Goal: Information Seeking & Learning: Find specific fact

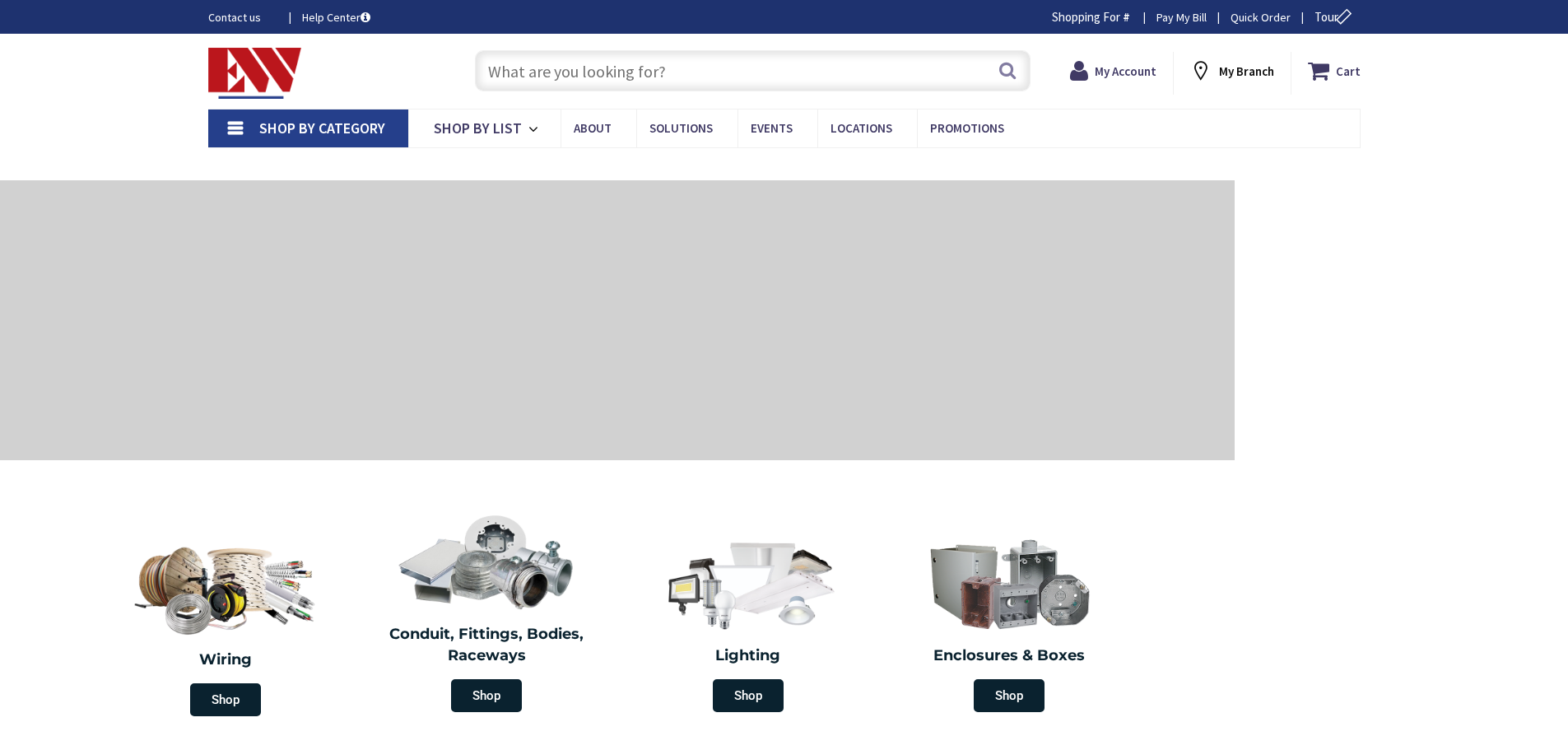
click at [624, 73] on input "text" at bounding box center [753, 71] width 556 height 41
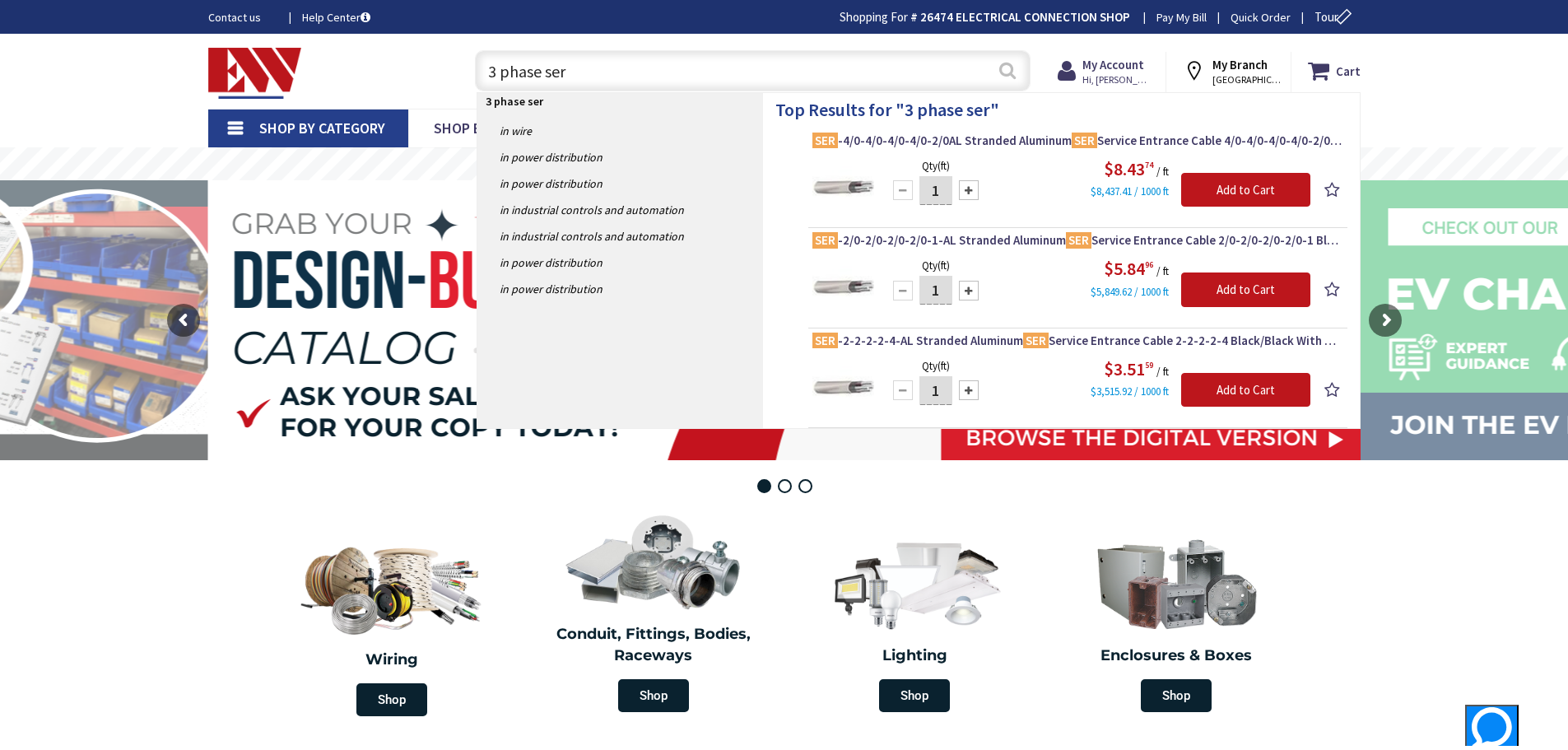
type input "3 phase ser"
click at [1008, 65] on button "Search" at bounding box center [1008, 71] width 21 height 37
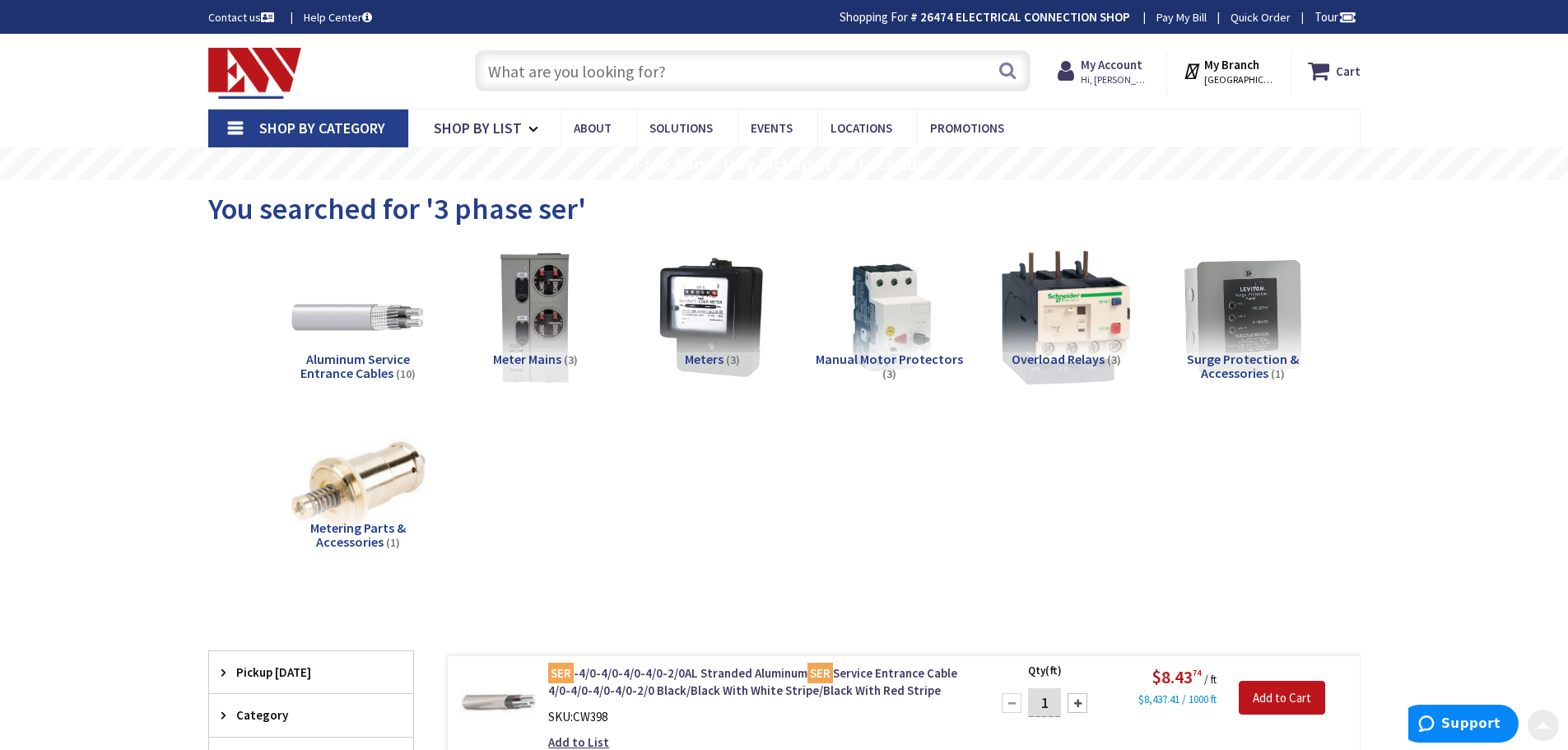
click at [606, 72] on input "text" at bounding box center [753, 71] width 556 height 41
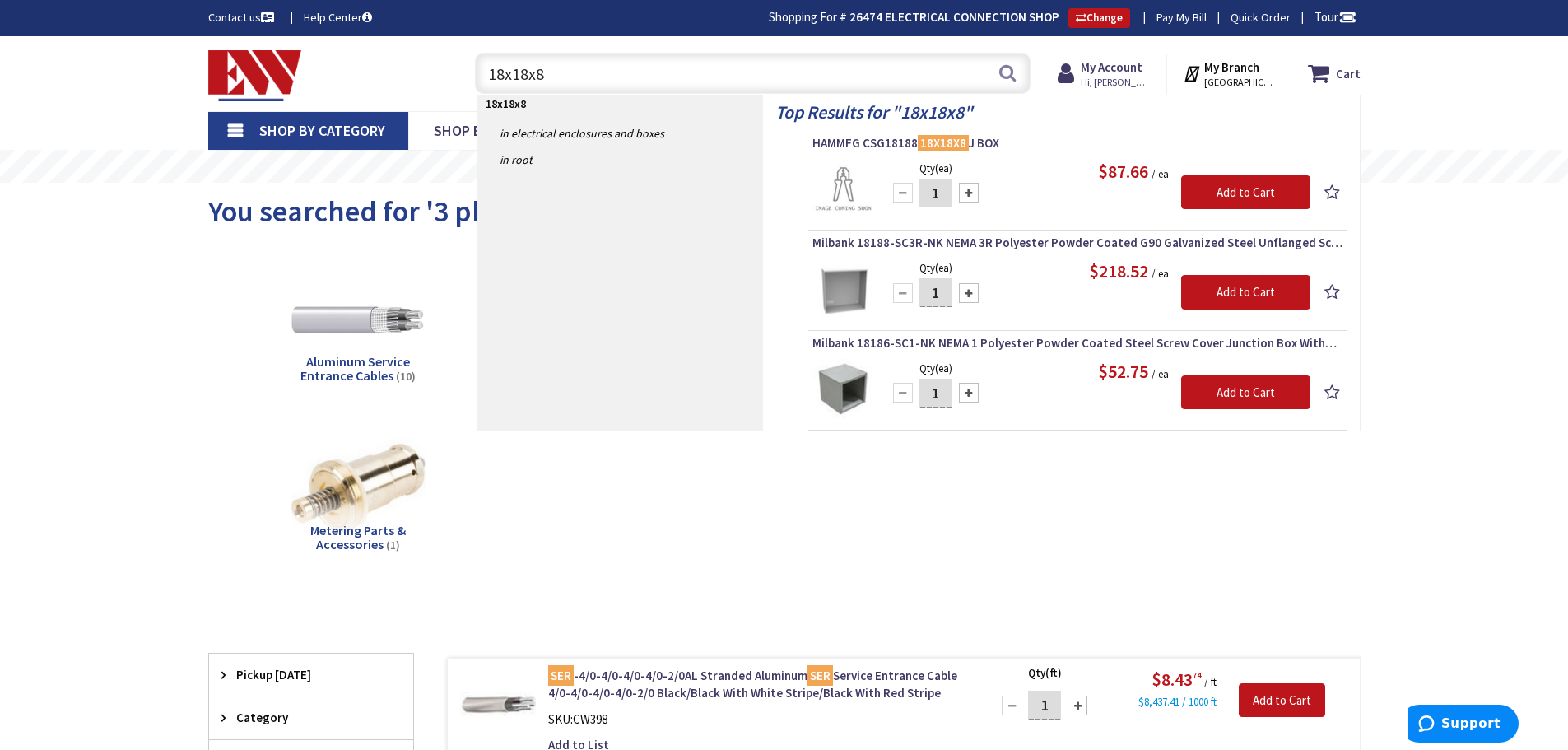
click at [524, 74] on input "18x18x8" at bounding box center [753, 73] width 556 height 41
drag, startPoint x: 552, startPoint y: 71, endPoint x: 454, endPoint y: 70, distance: 98.0
click at [454, 69] on div "18x18x8 18x18x8 Search" at bounding box center [748, 73] width 589 height 53
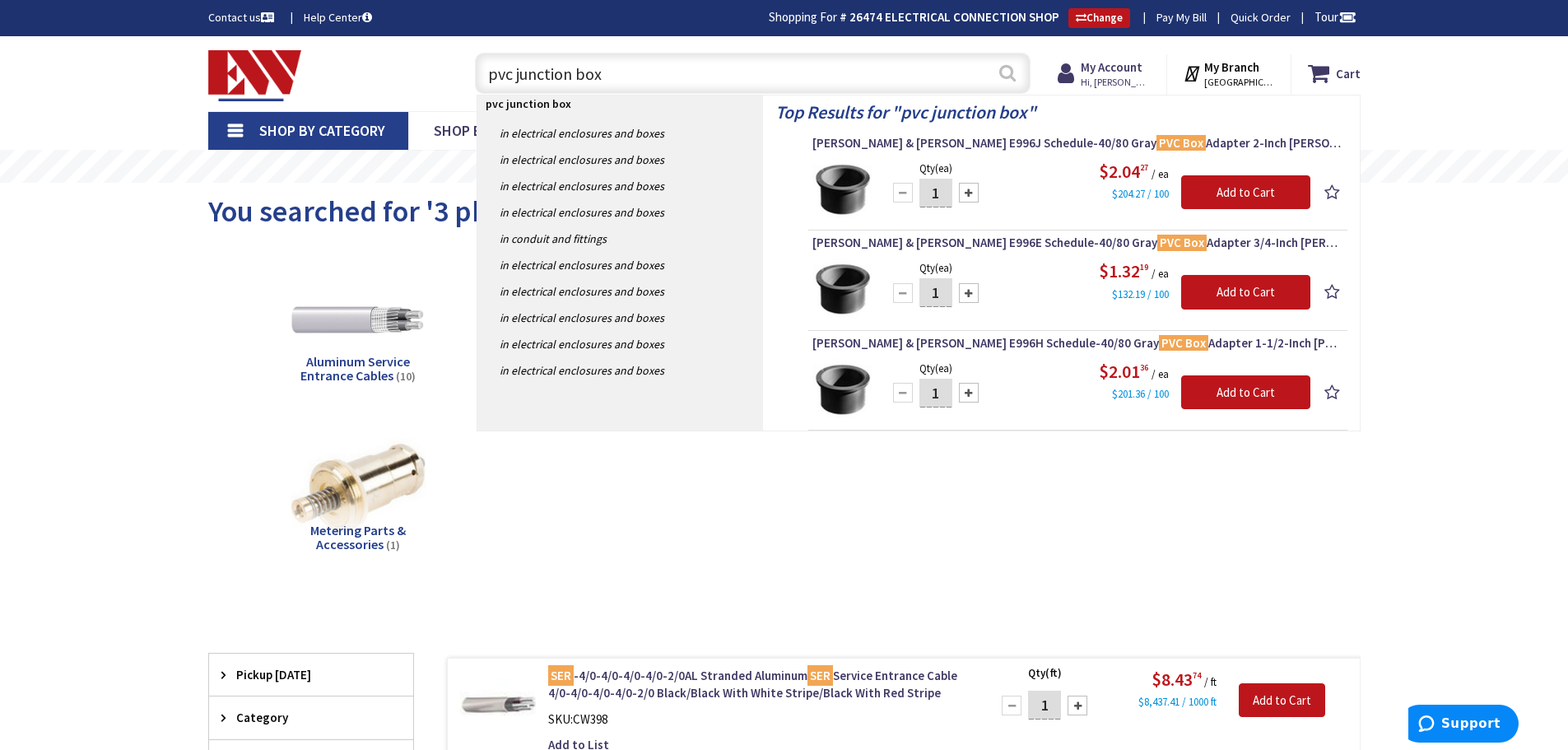
type input "pvc junction box"
click at [1017, 71] on button "Search" at bounding box center [1008, 73] width 21 height 37
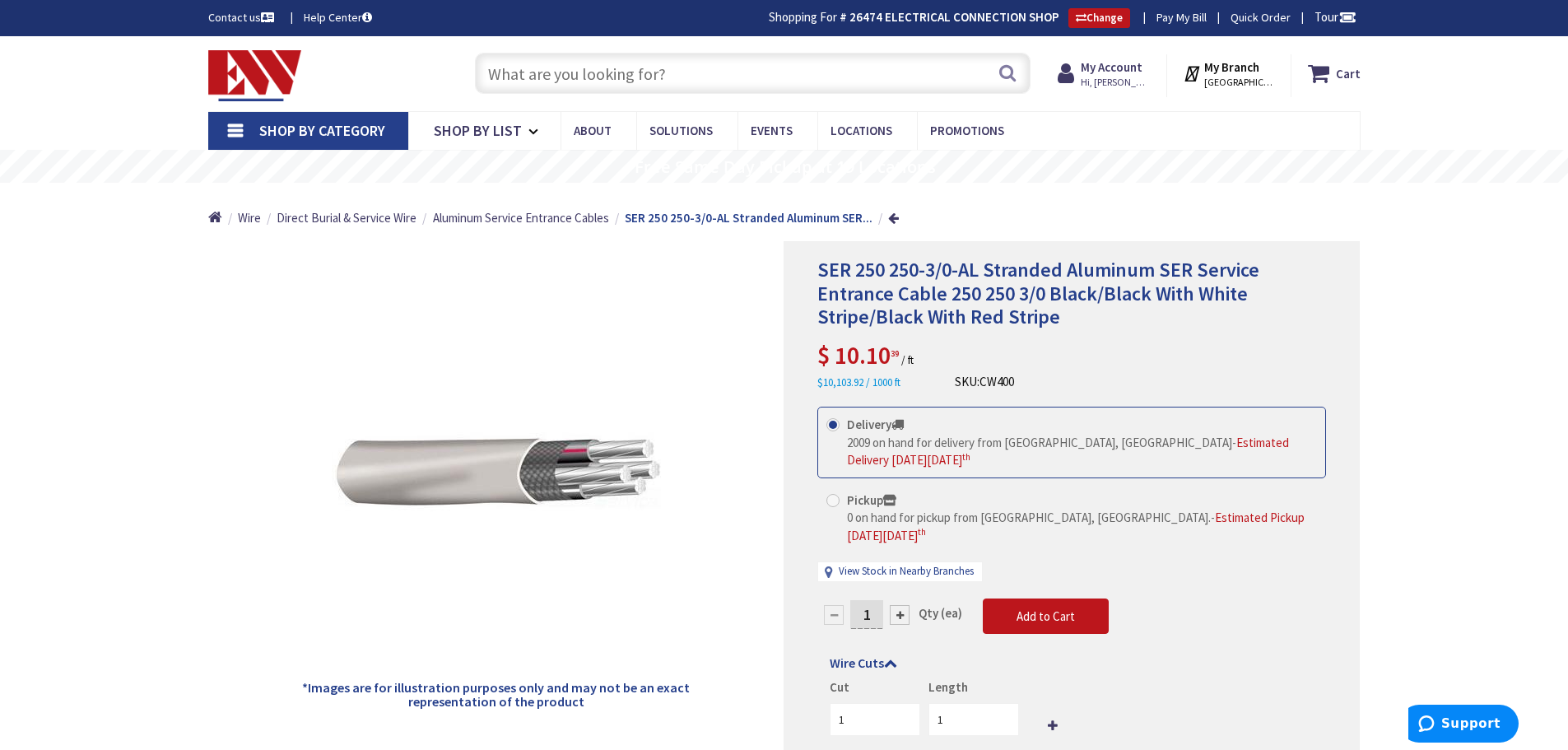
click at [592, 82] on input "text" at bounding box center [753, 73] width 556 height 41
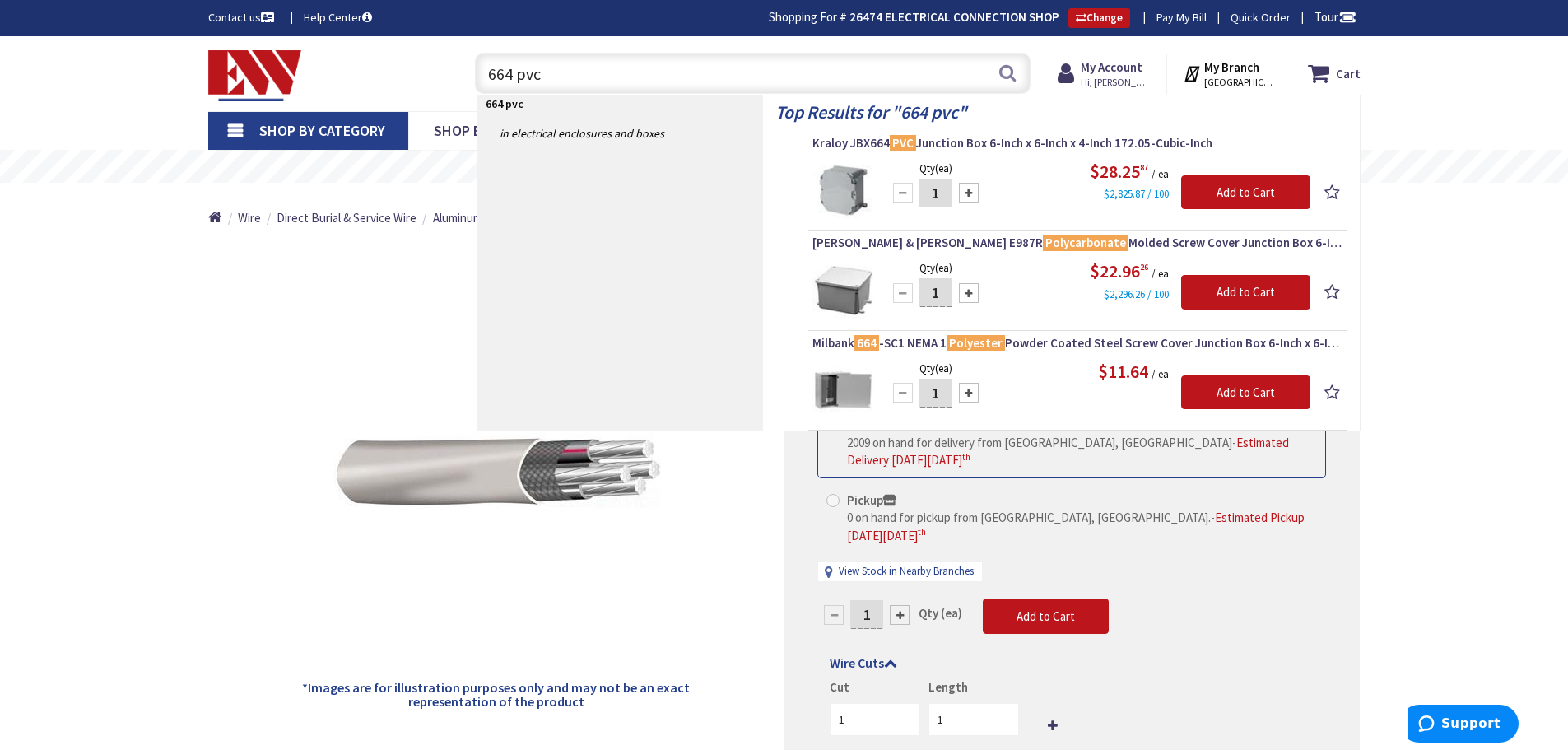
drag, startPoint x: 590, startPoint y: 79, endPoint x: 495, endPoint y: 72, distance: 95.3
click at [495, 72] on input "664 pvc" at bounding box center [753, 73] width 556 height 41
type input "6"
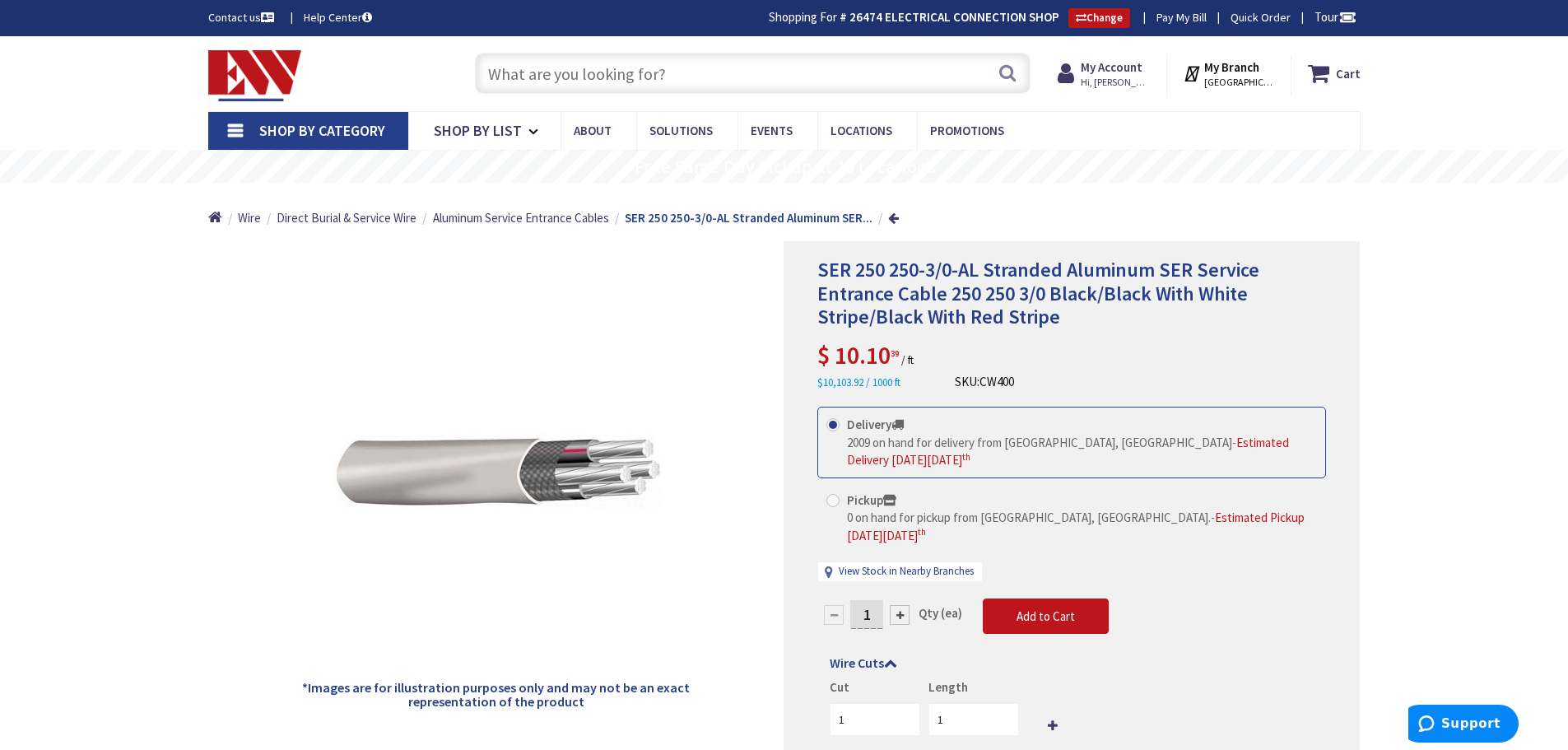
paste input "JBX12128"
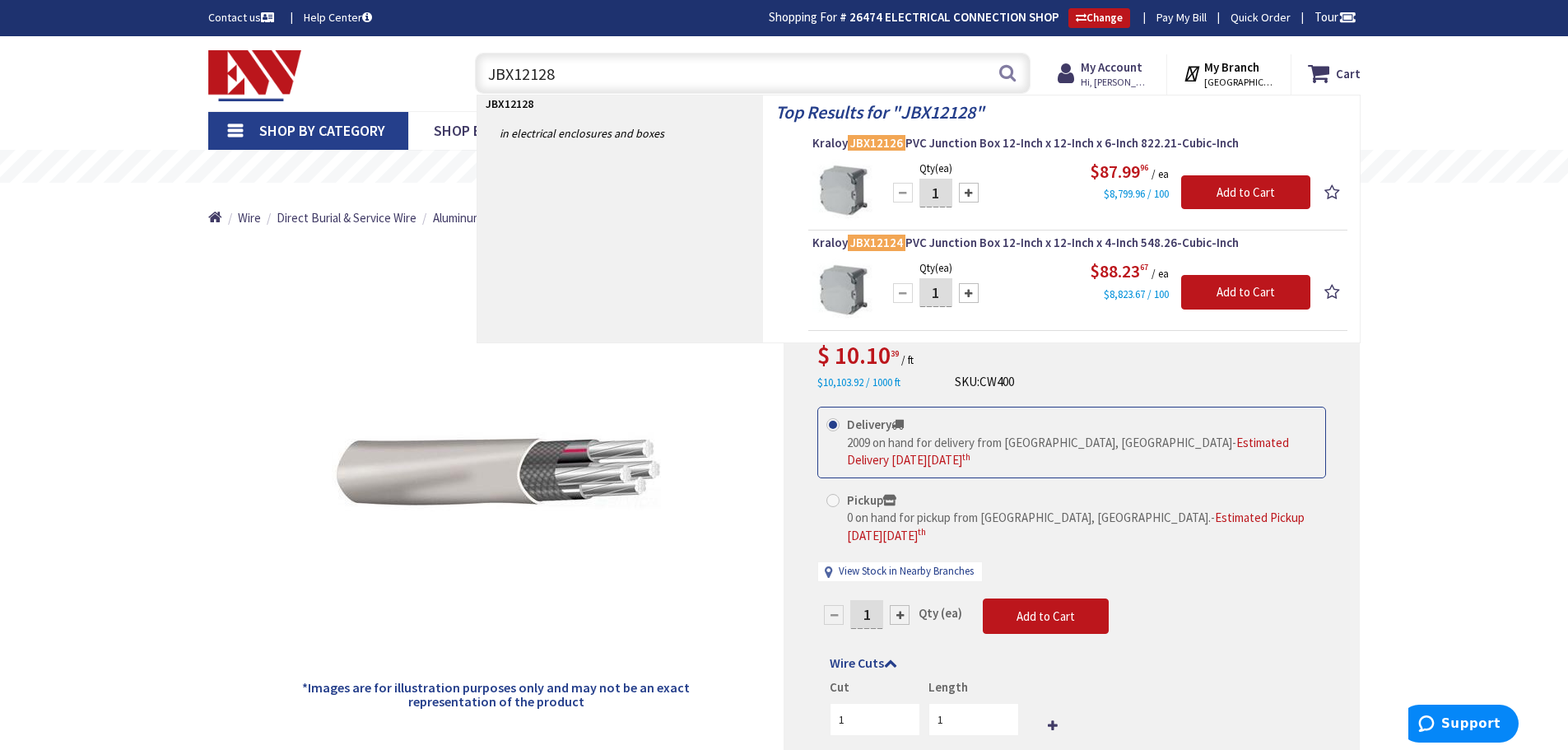
type input "JBX12128"
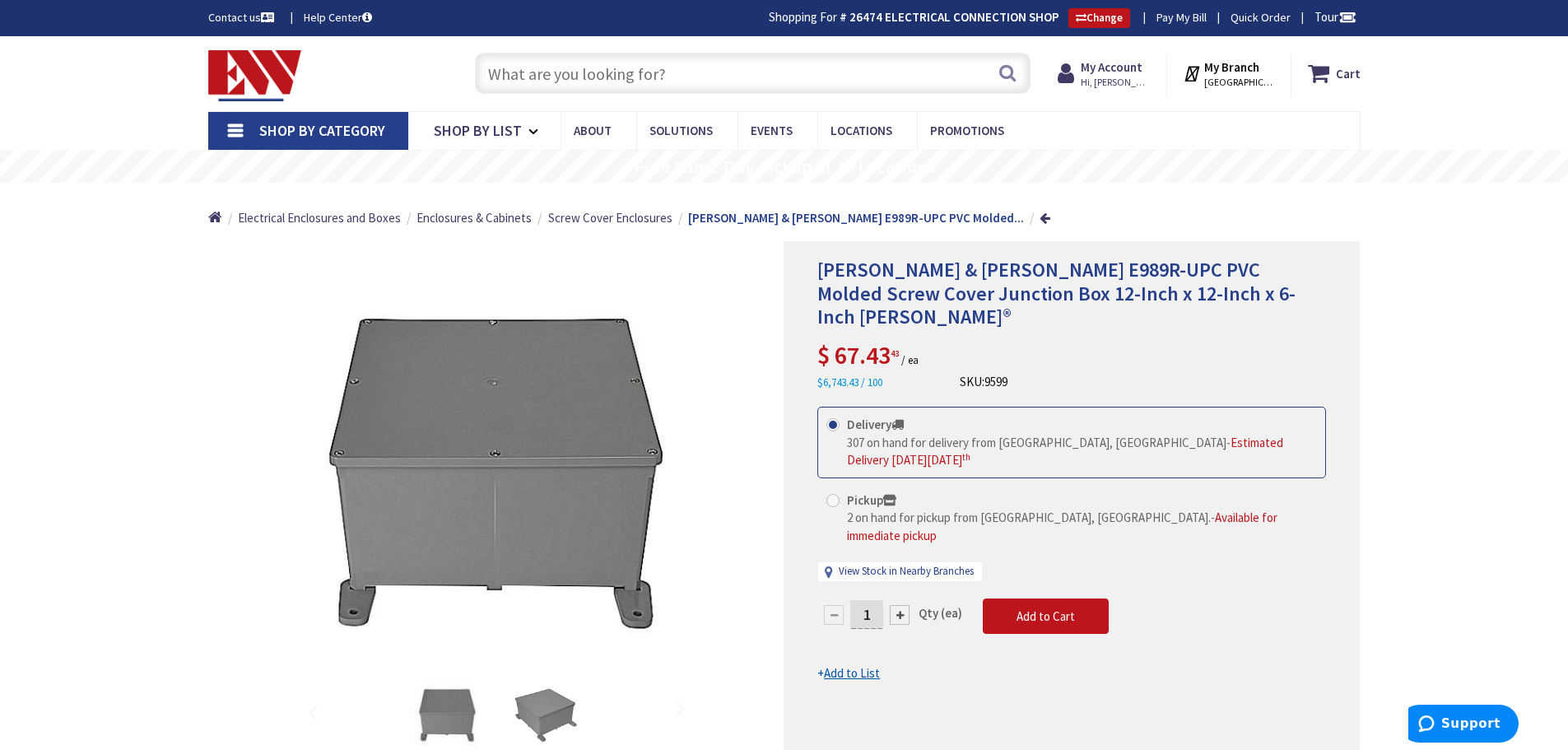
click at [638, 73] on input "text" at bounding box center [753, 73] width 556 height 41
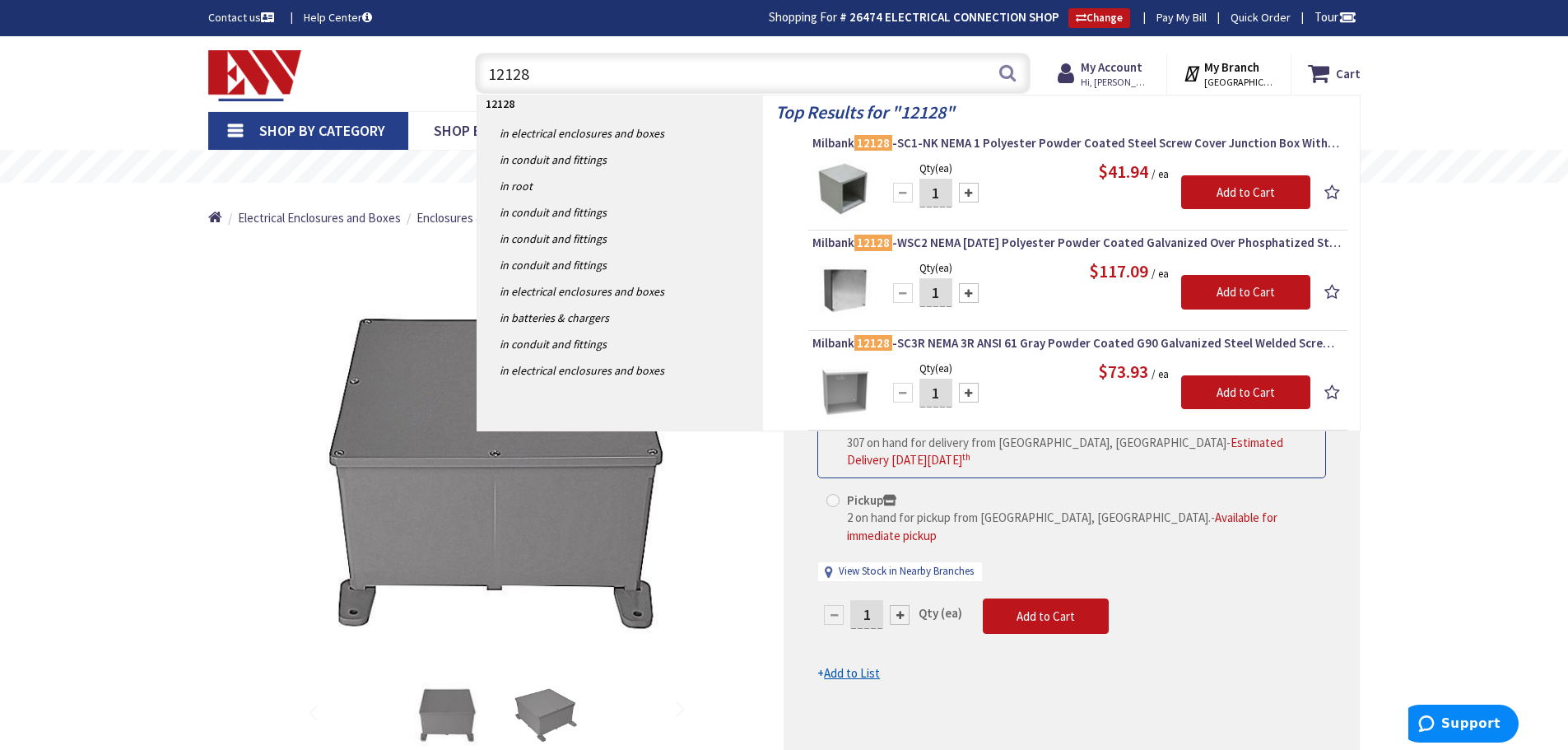
click at [506, 73] on input "12128" at bounding box center [753, 73] width 556 height 41
click at [550, 77] on input "18188" at bounding box center [753, 73] width 556 height 41
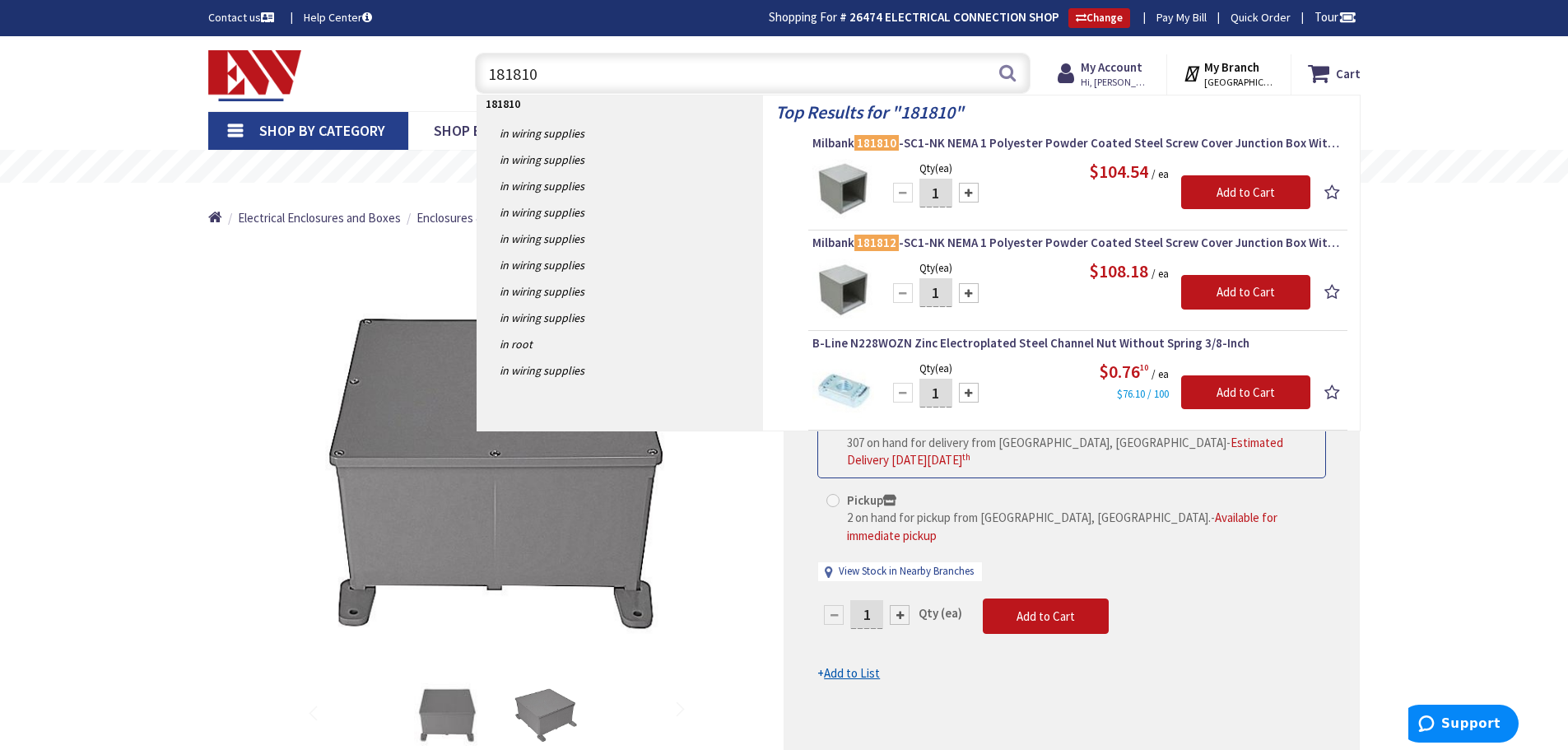
click at [599, 72] on input "181810" at bounding box center [753, 73] width 556 height 41
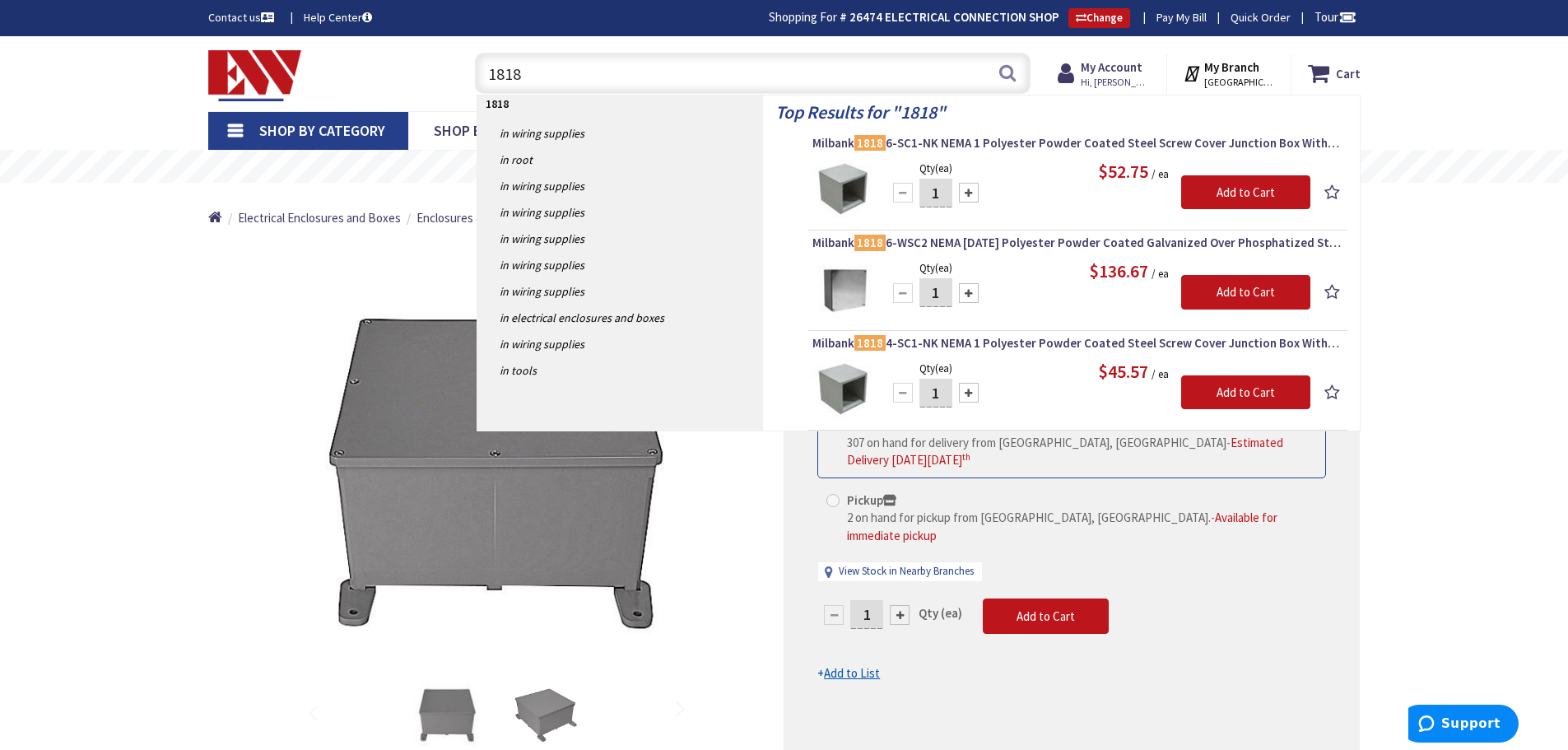
click at [595, 74] on input "1818" at bounding box center [753, 73] width 556 height 41
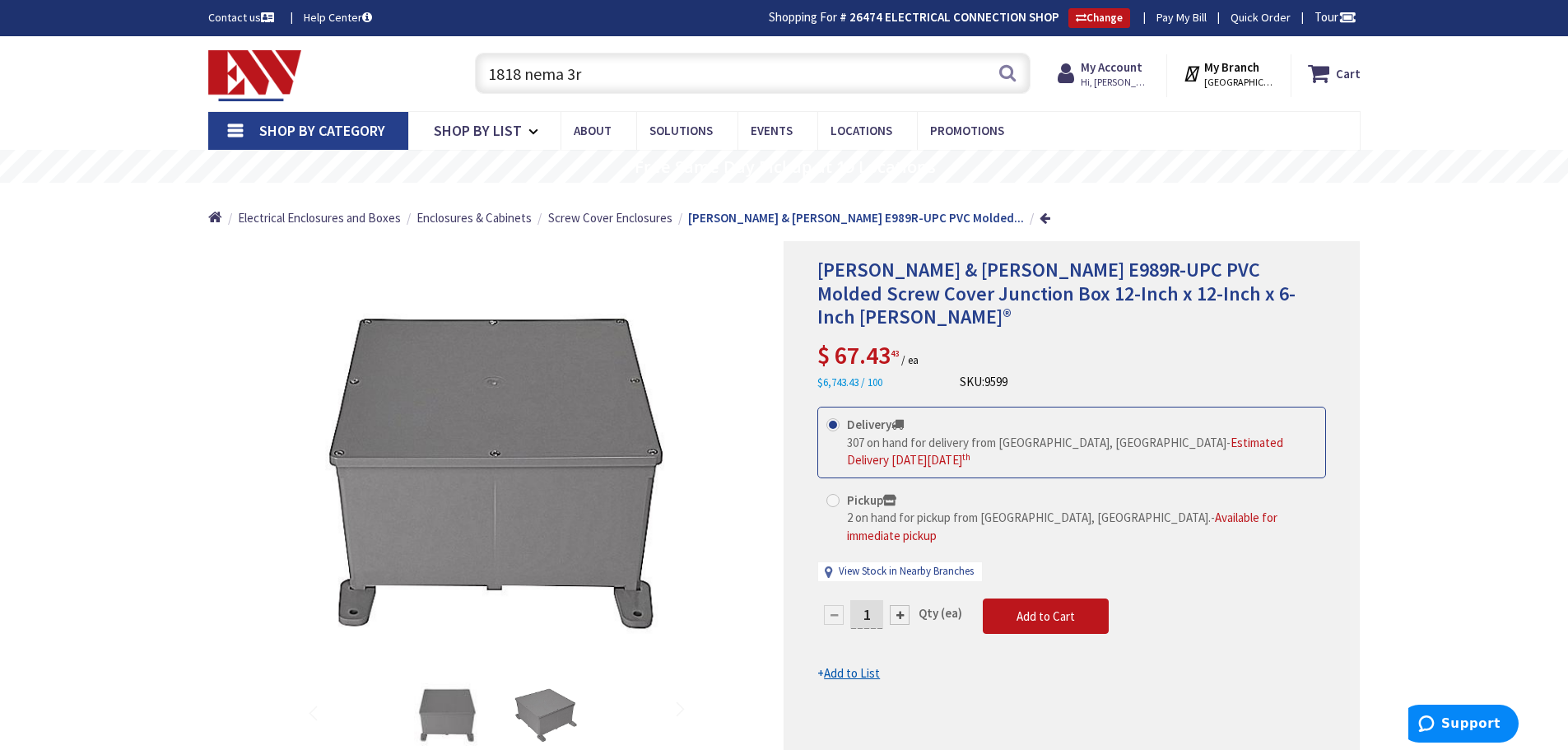
type input "1818 nema 3r"
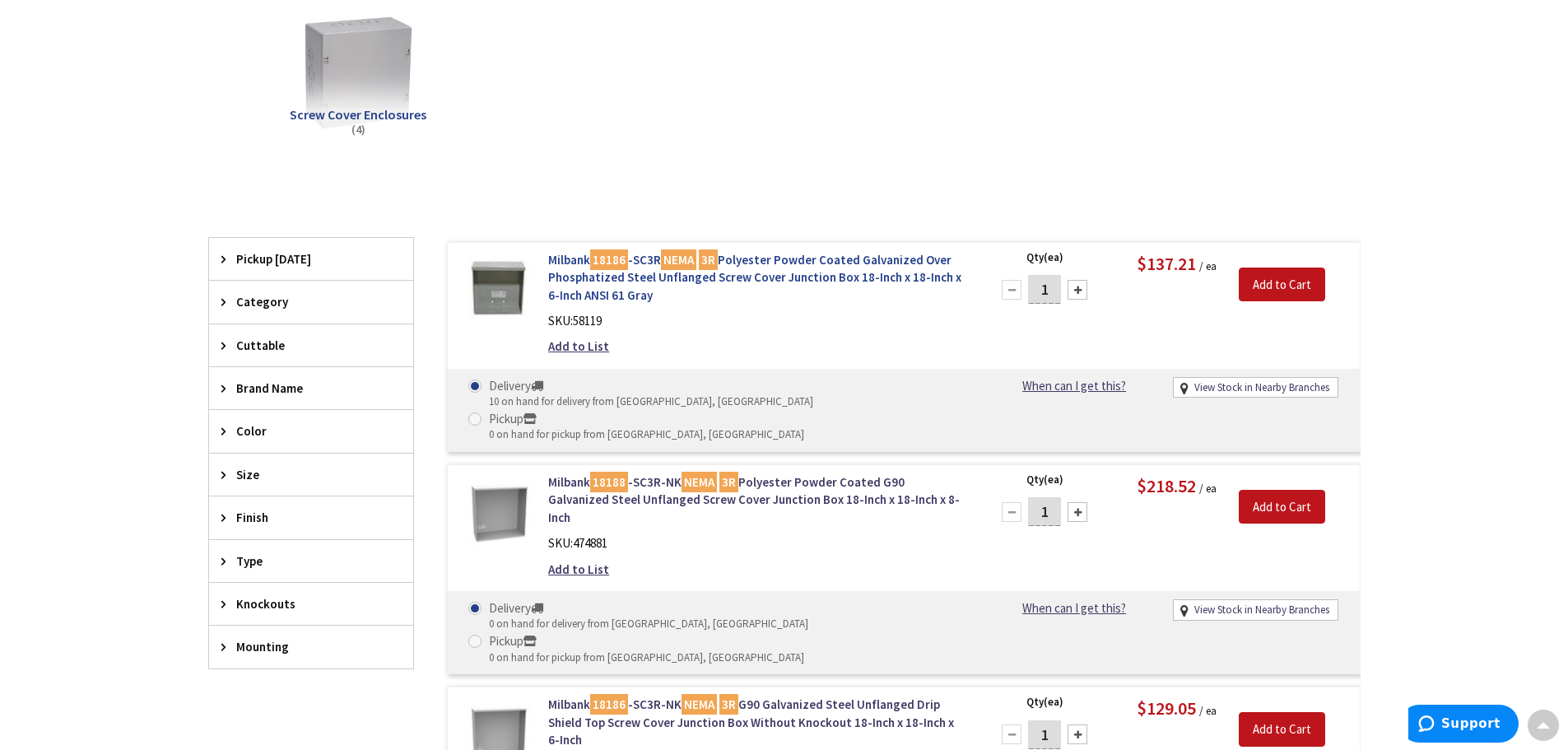
scroll to position [659, 0]
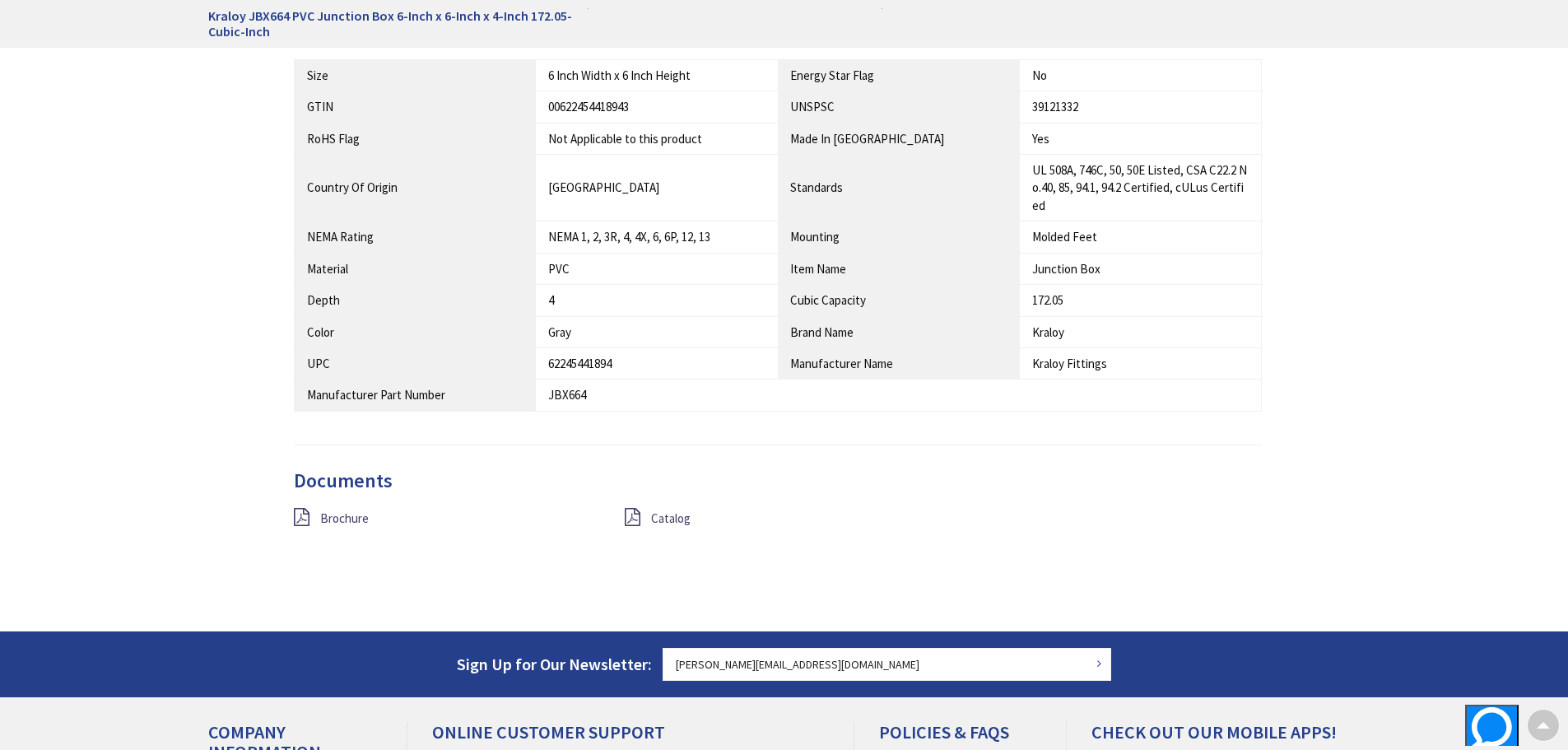
scroll to position [1235, 0]
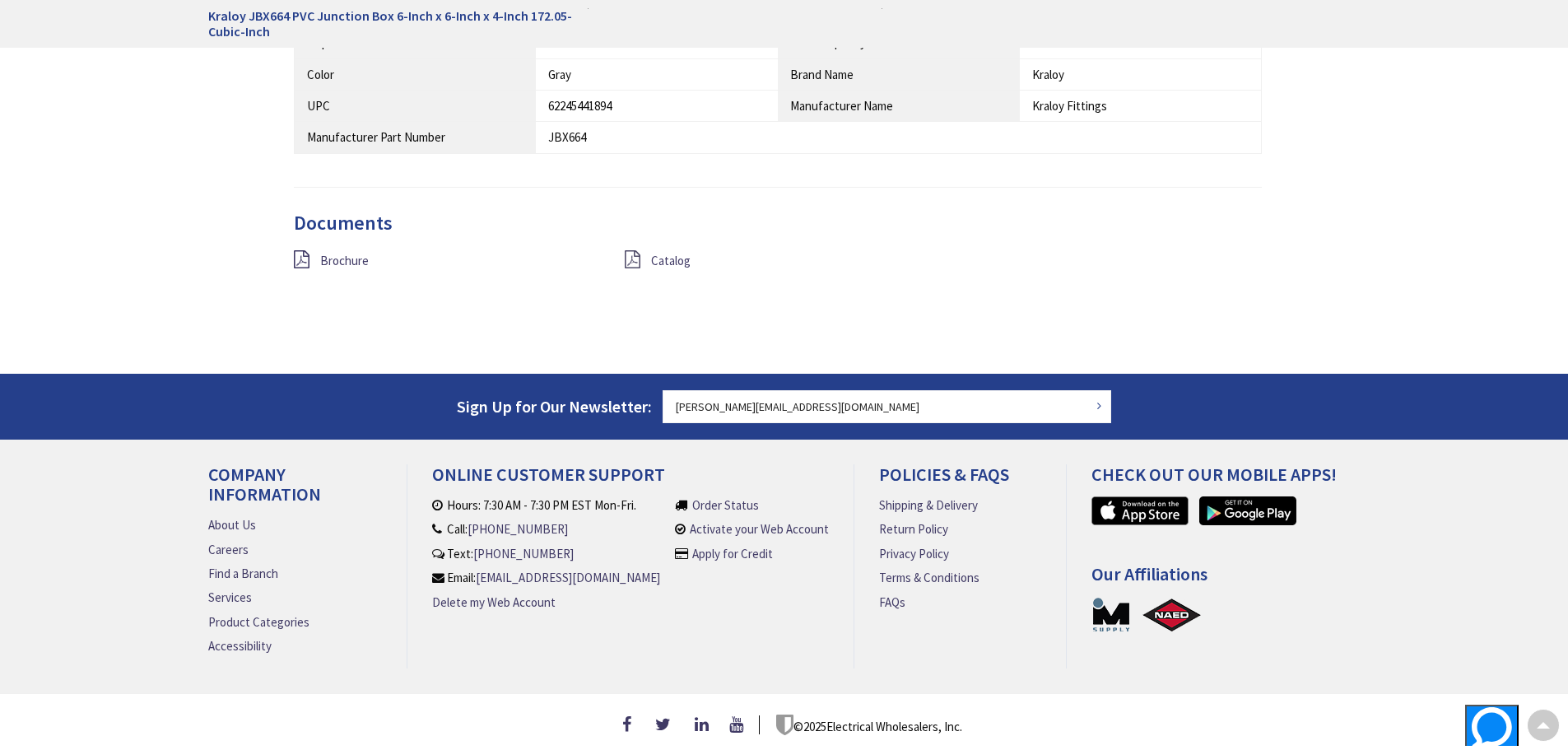
click at [639, 259] on icon at bounding box center [633, 259] width 16 height 18
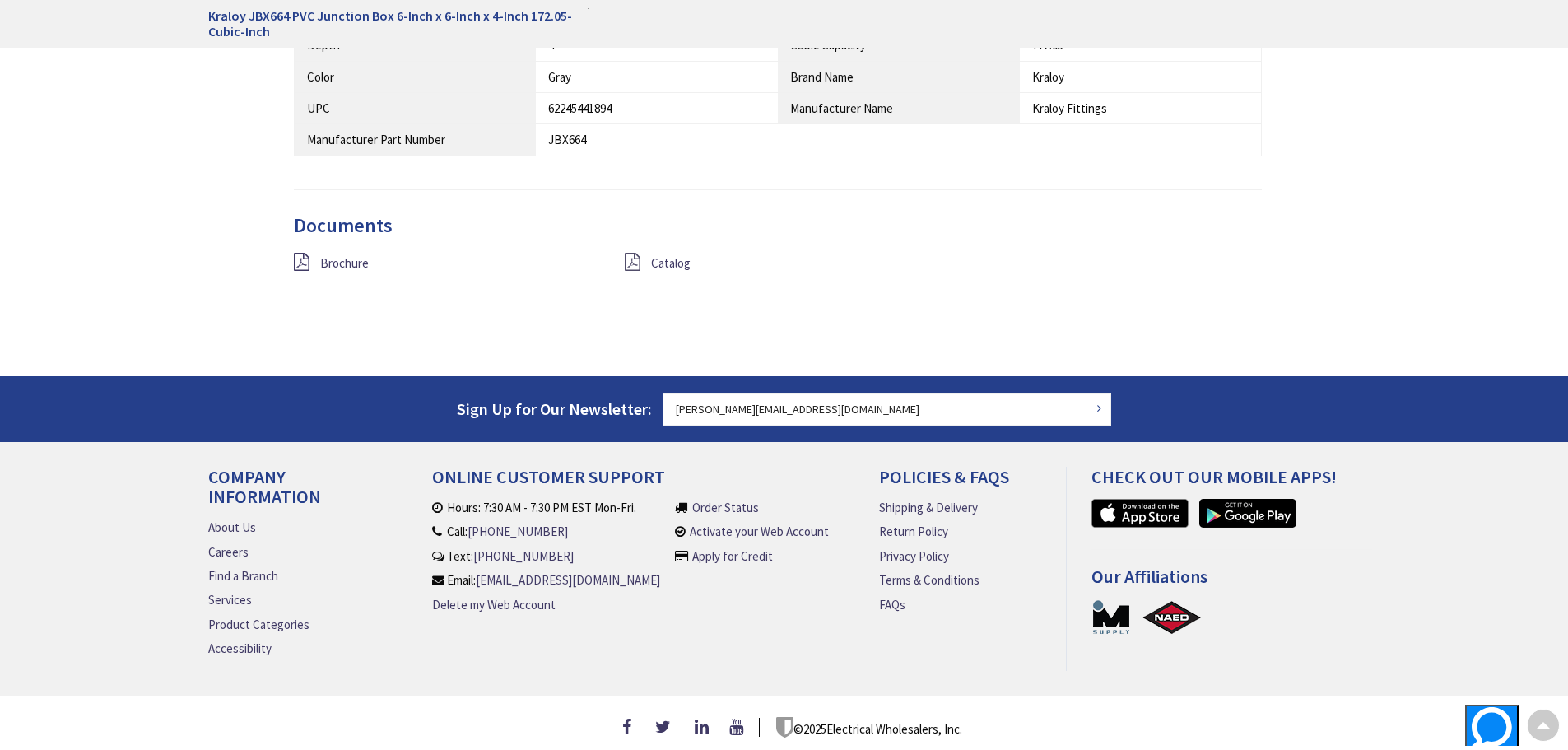
scroll to position [1238, 0]
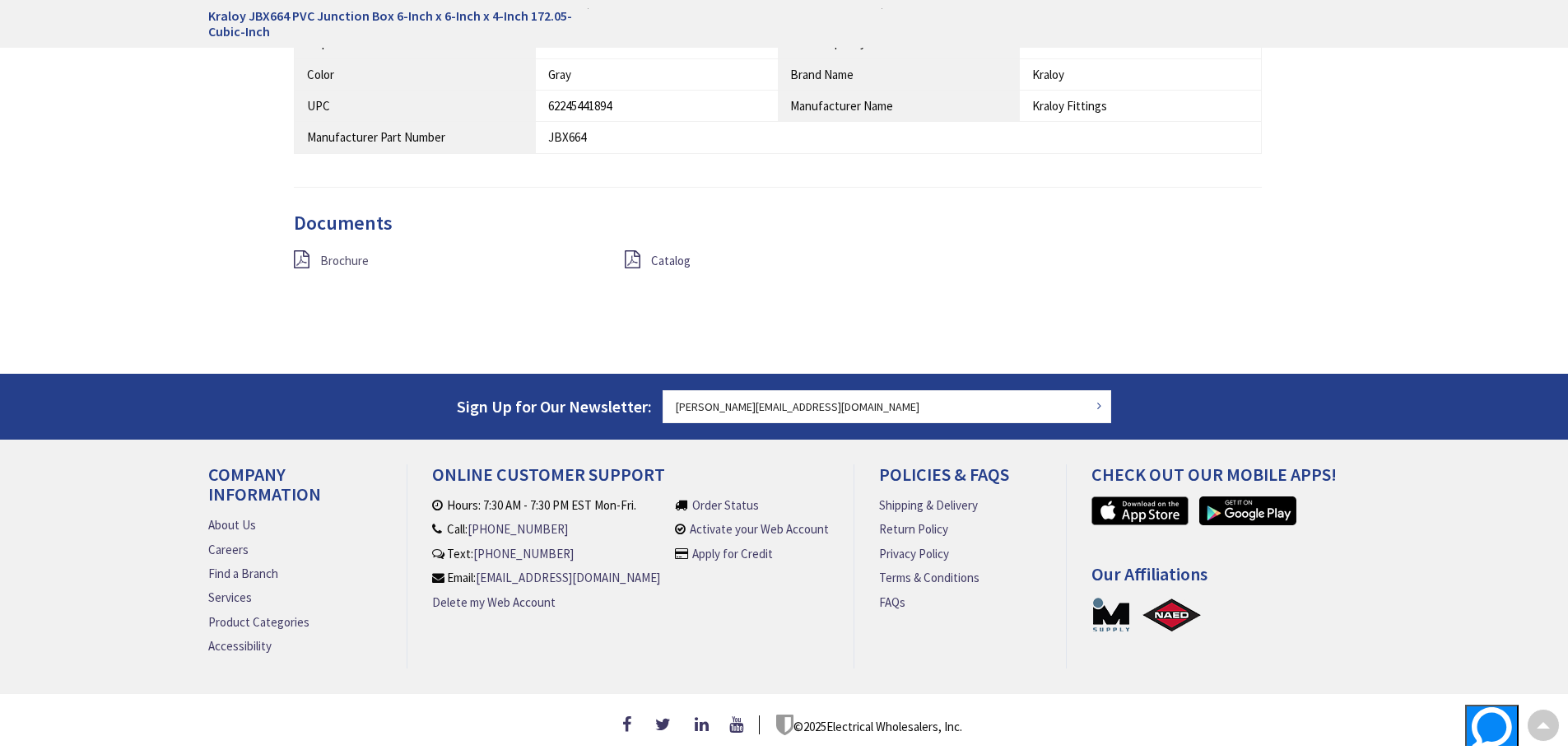
click at [345, 264] on span "Brochure" at bounding box center [344, 260] width 49 height 16
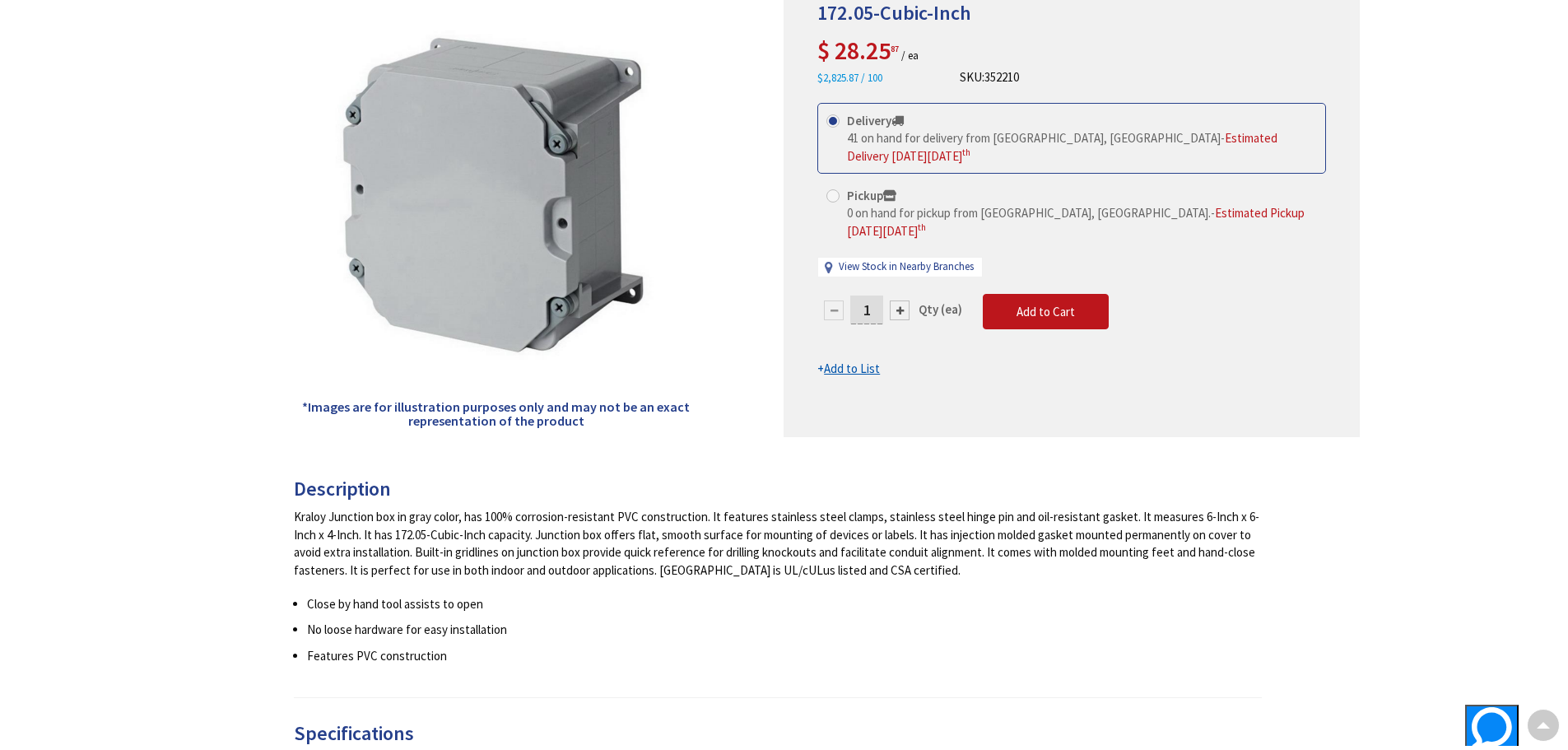
scroll to position [0, 0]
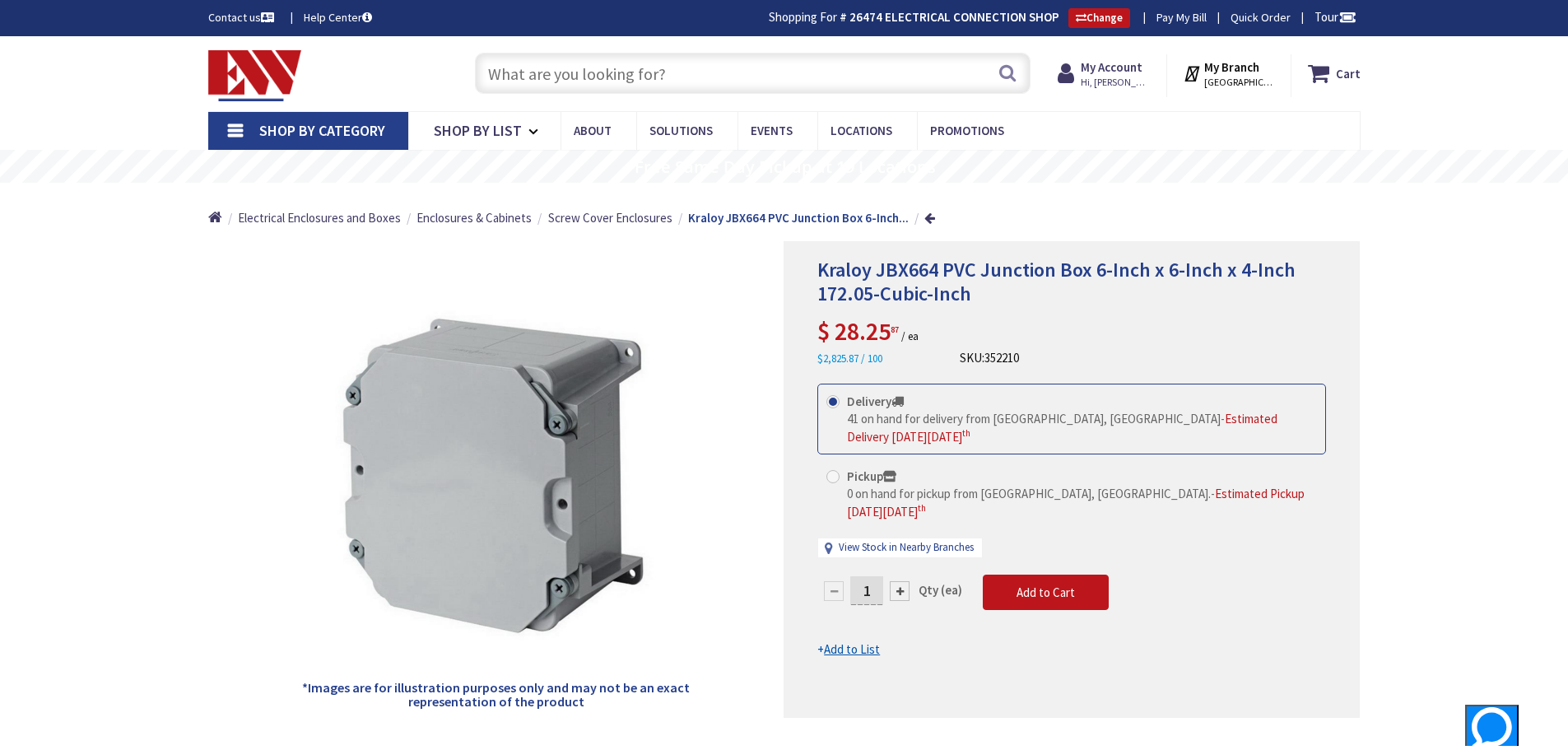
click at [669, 79] on input "text" at bounding box center [753, 73] width 556 height 41
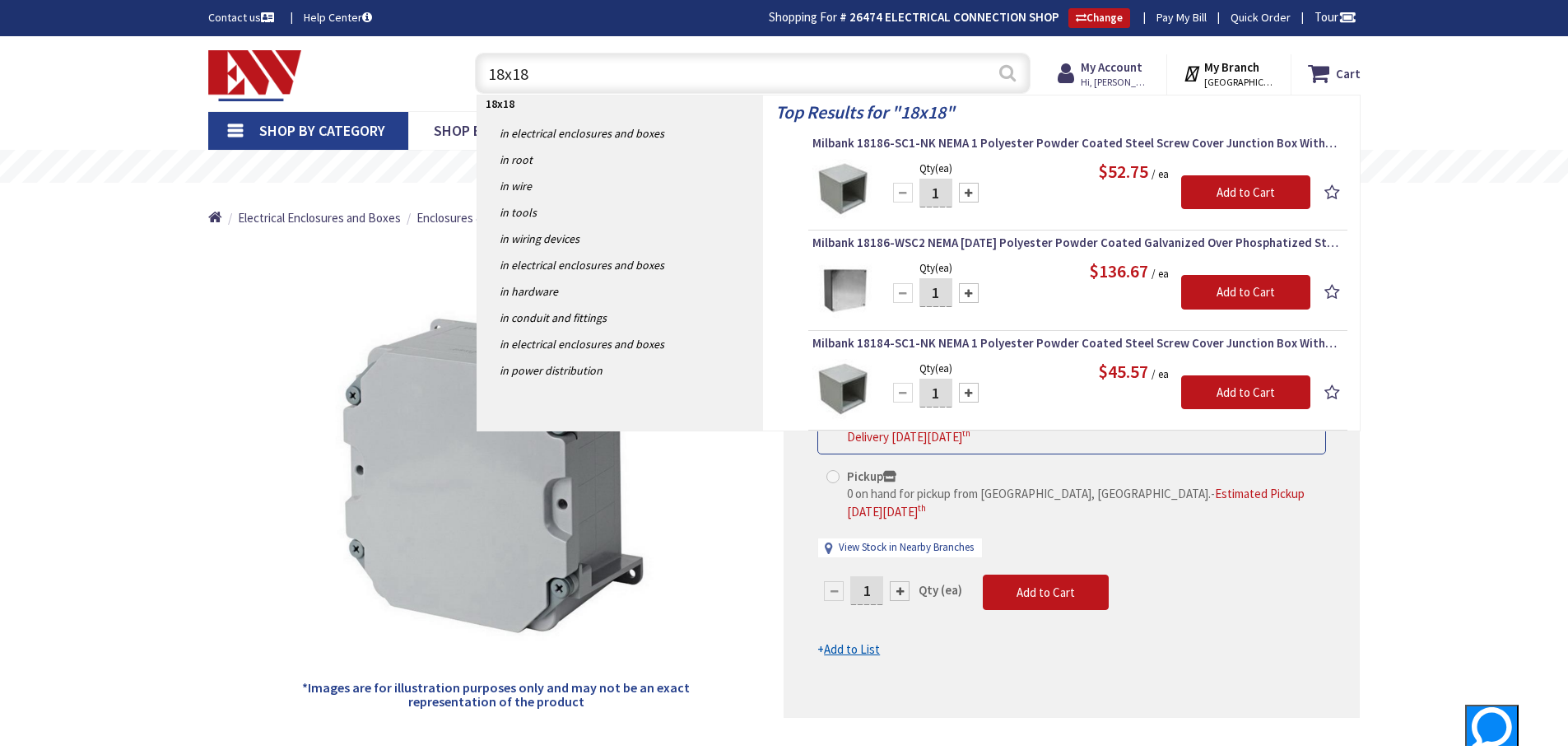
type input "18x18"
click at [1009, 84] on button "Search" at bounding box center [1008, 73] width 21 height 37
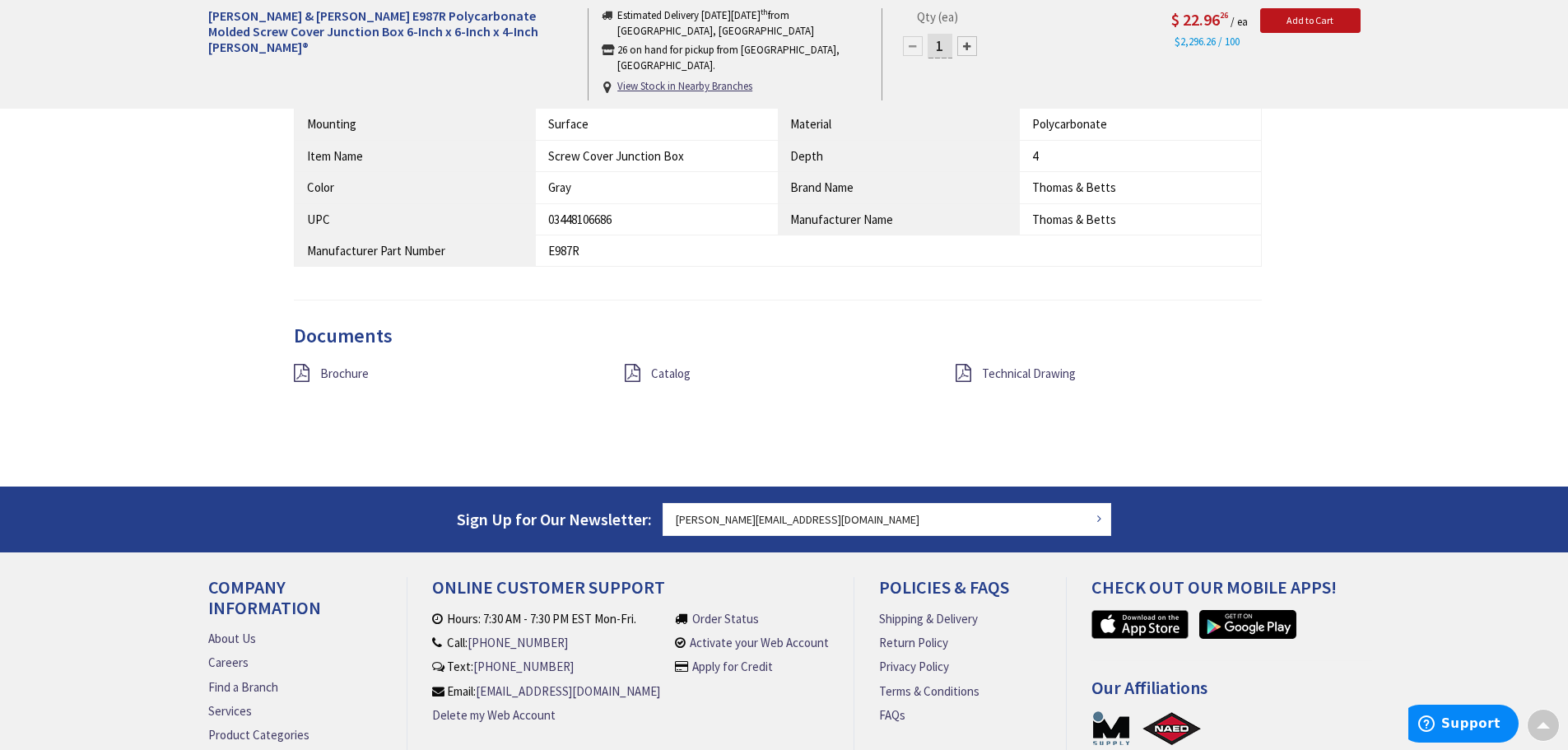
scroll to position [1229, 0]
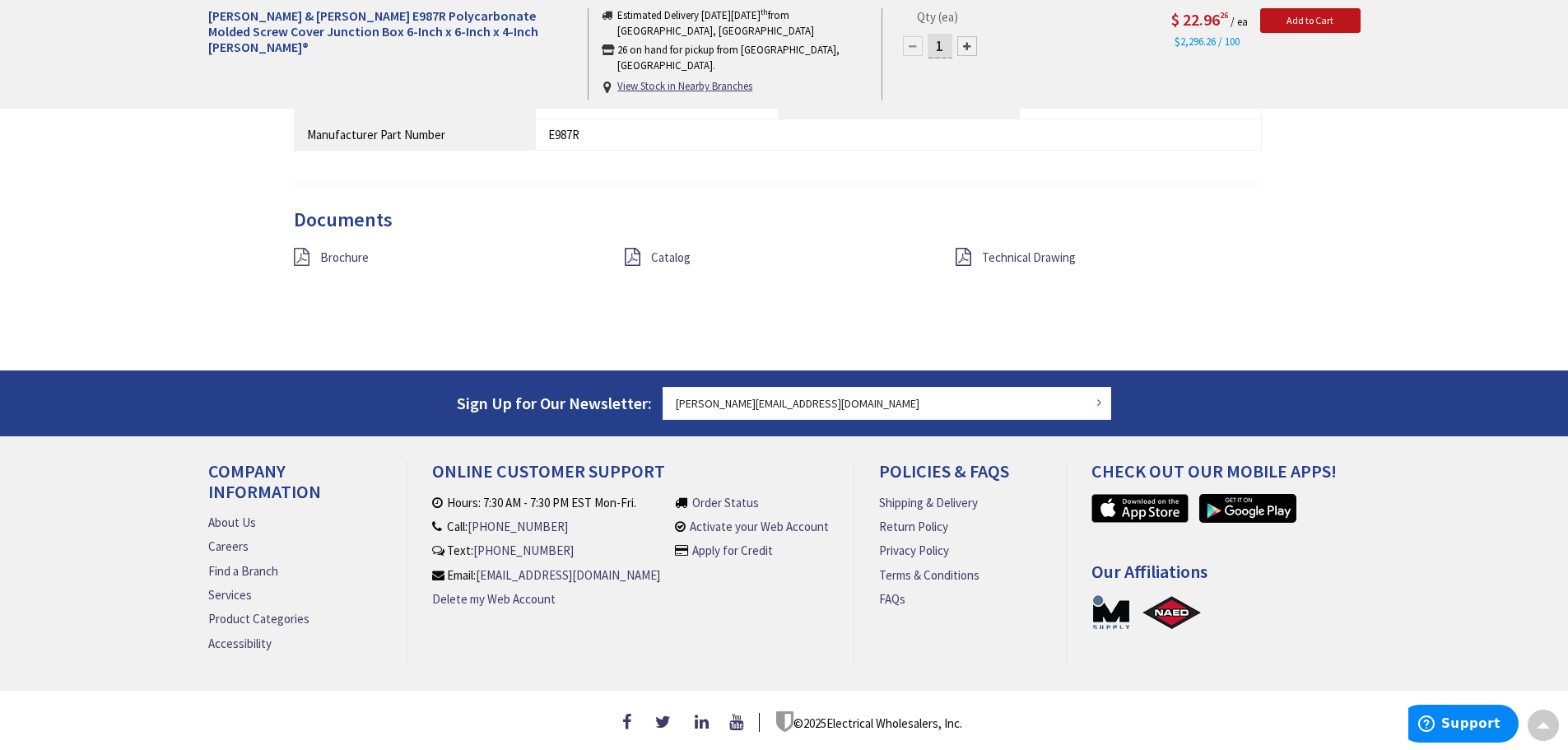
click at [299, 251] on icon at bounding box center [302, 257] width 16 height 18
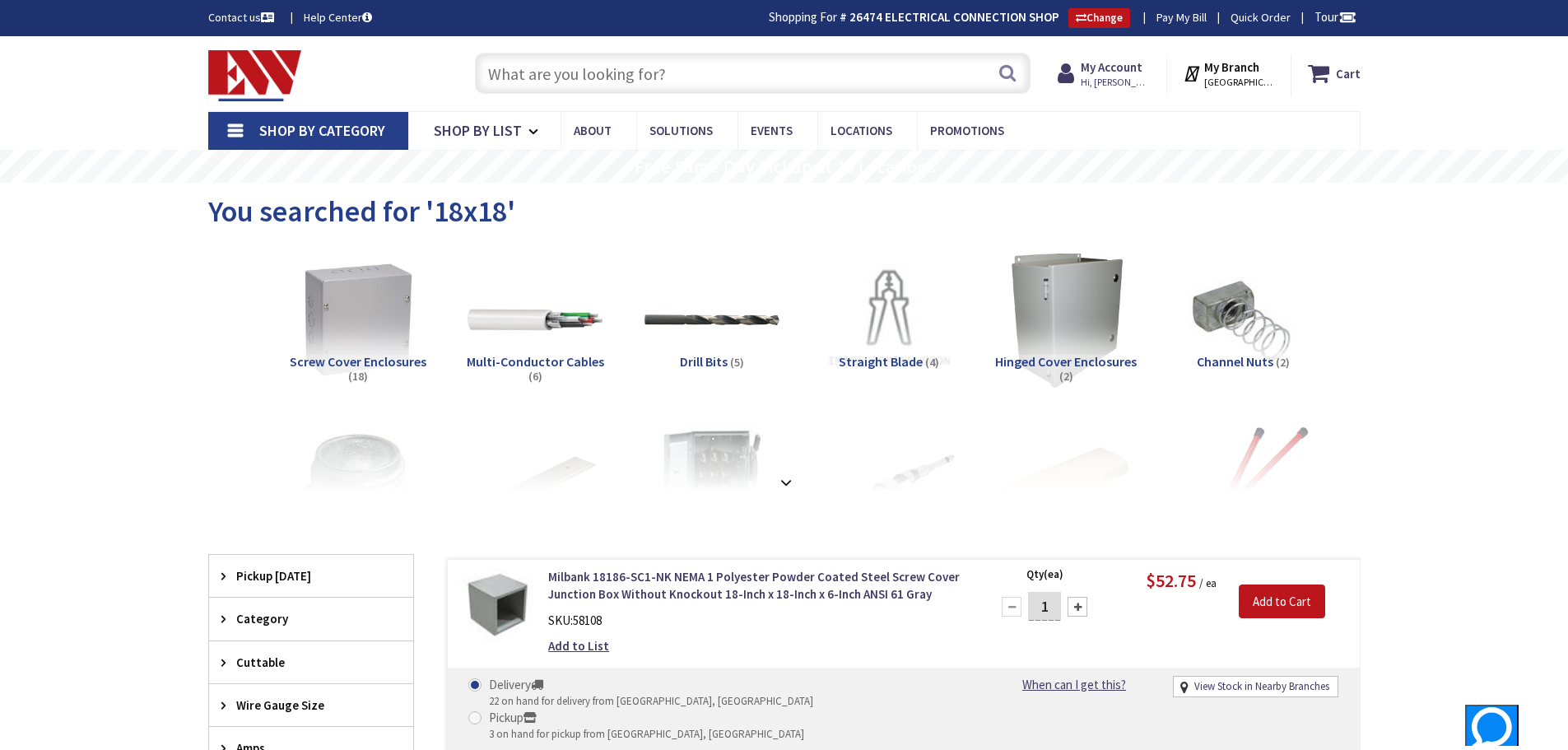
click at [654, 78] on input "text" at bounding box center [753, 73] width 556 height 41
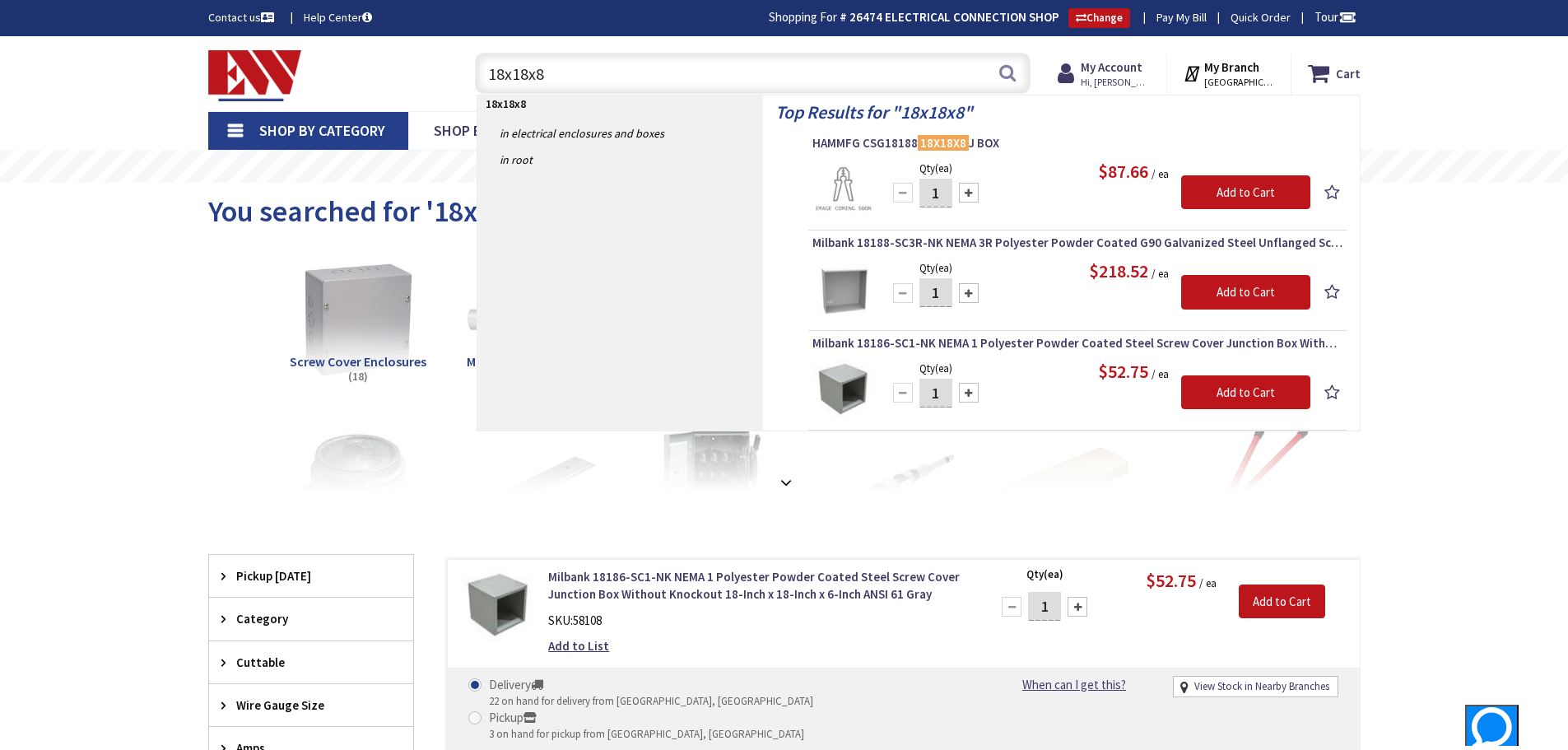
click at [640, 73] on input "18x18x8" at bounding box center [753, 73] width 556 height 41
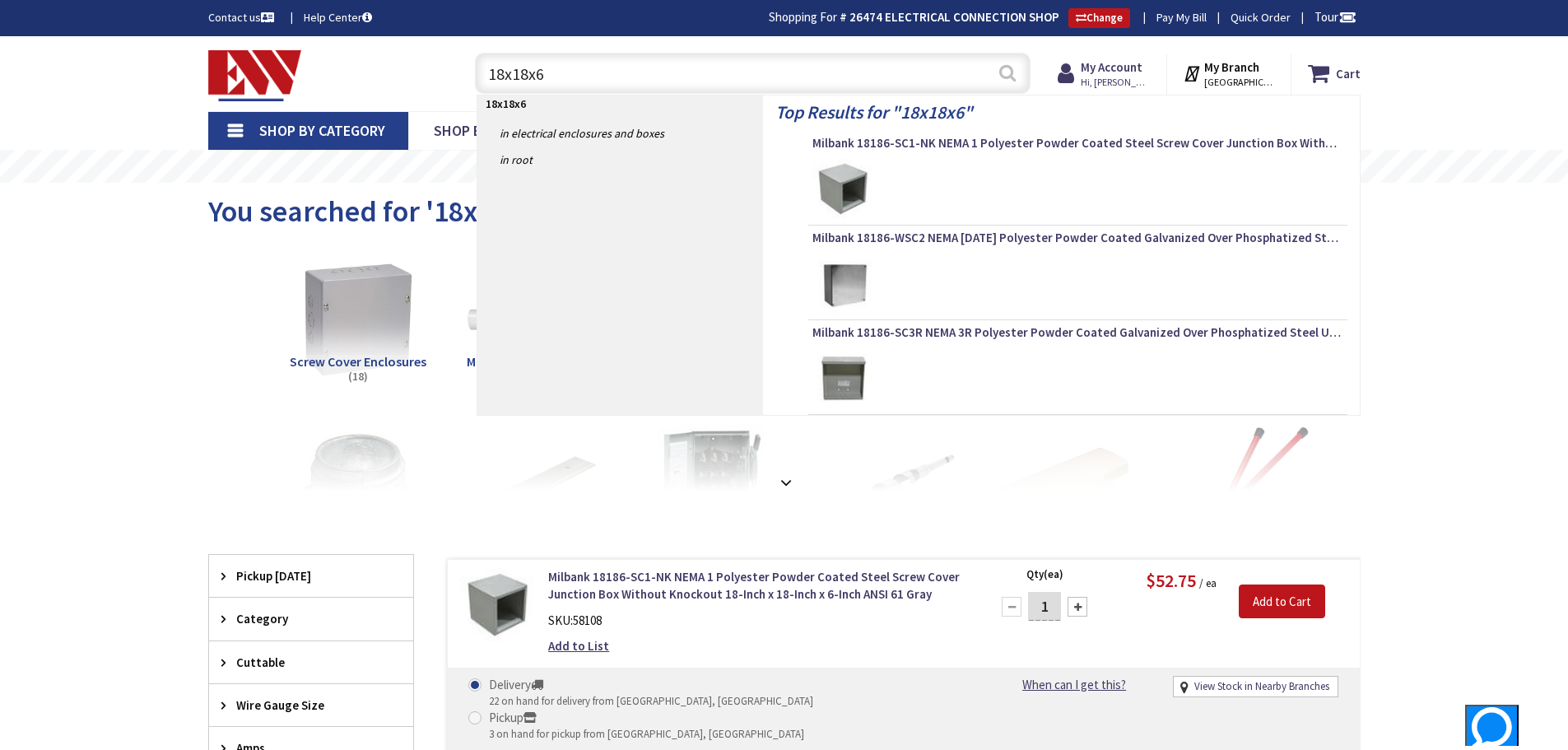
type input "18x18x6"
click at [1003, 71] on button "Search" at bounding box center [1008, 73] width 21 height 37
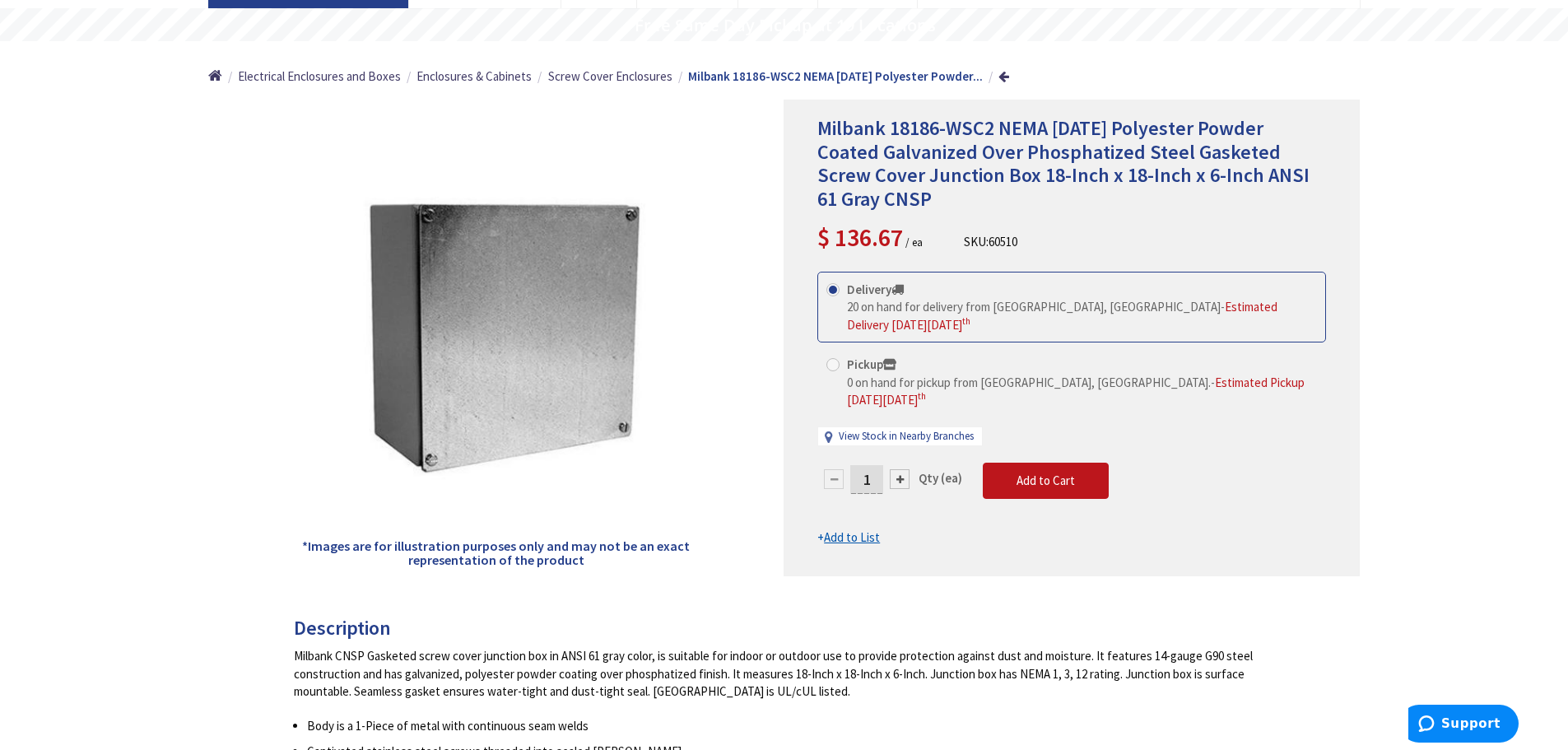
scroll to position [412, 0]
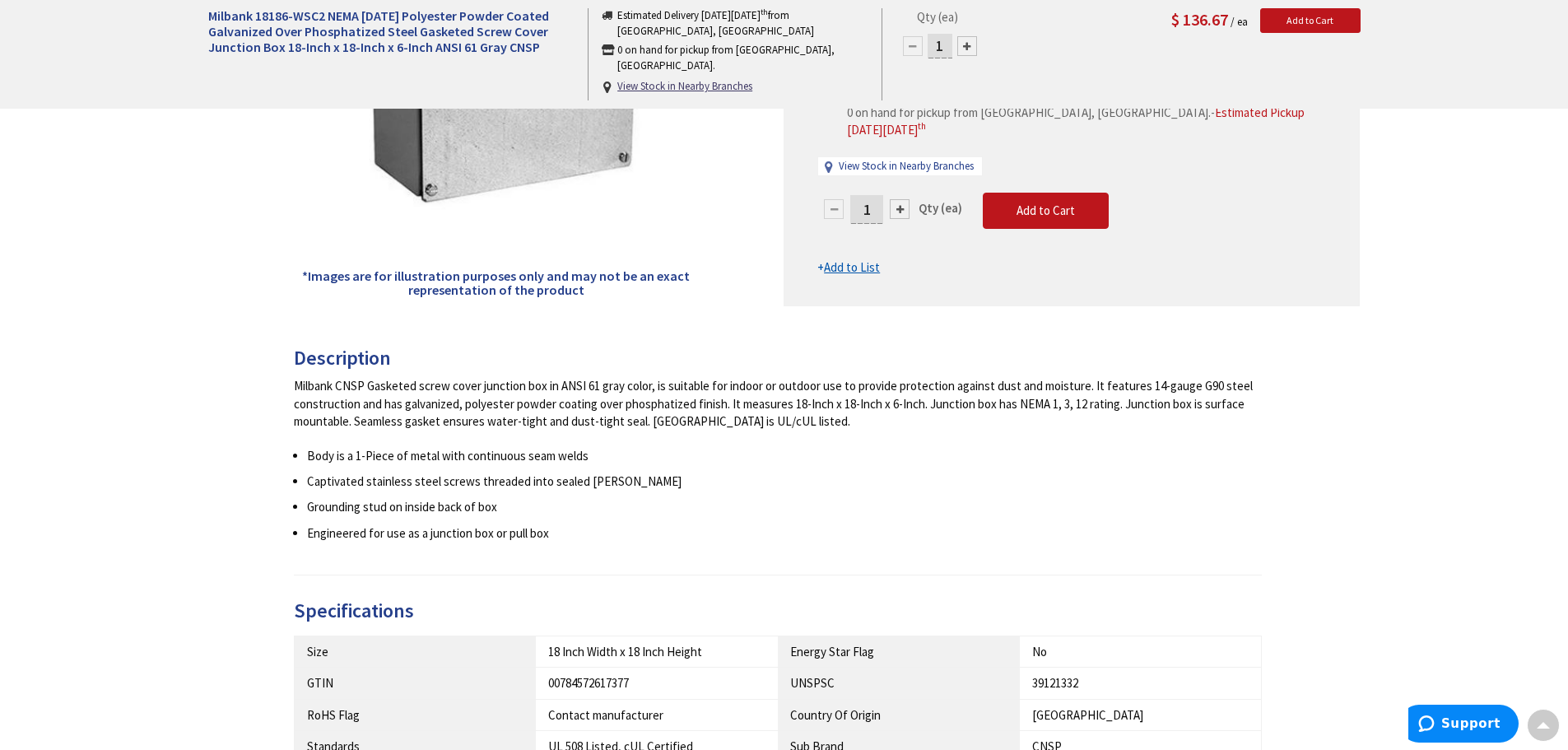
click at [904, 390] on div "Milbank CNSP Gasketed screw cover junction box in ANSI 61 gray color, is suitab…" at bounding box center [778, 404] width 969 height 53
click at [818, 391] on div "Milbank CNSP Gasketed screw cover junction box in ANSI 61 gray color, is suitab…" at bounding box center [778, 404] width 969 height 53
drag, startPoint x: 939, startPoint y: 402, endPoint x: 1060, endPoint y: 404, distance: 121.0
click at [1052, 404] on div "Milbank CNSP Gasketed screw cover junction box in ANSI 61 gray color, is suitab…" at bounding box center [778, 404] width 969 height 53
click at [1085, 406] on div "Milbank CNSP Gasketed screw cover junction box in ANSI 61 gray color, is suitab…" at bounding box center [778, 404] width 969 height 53
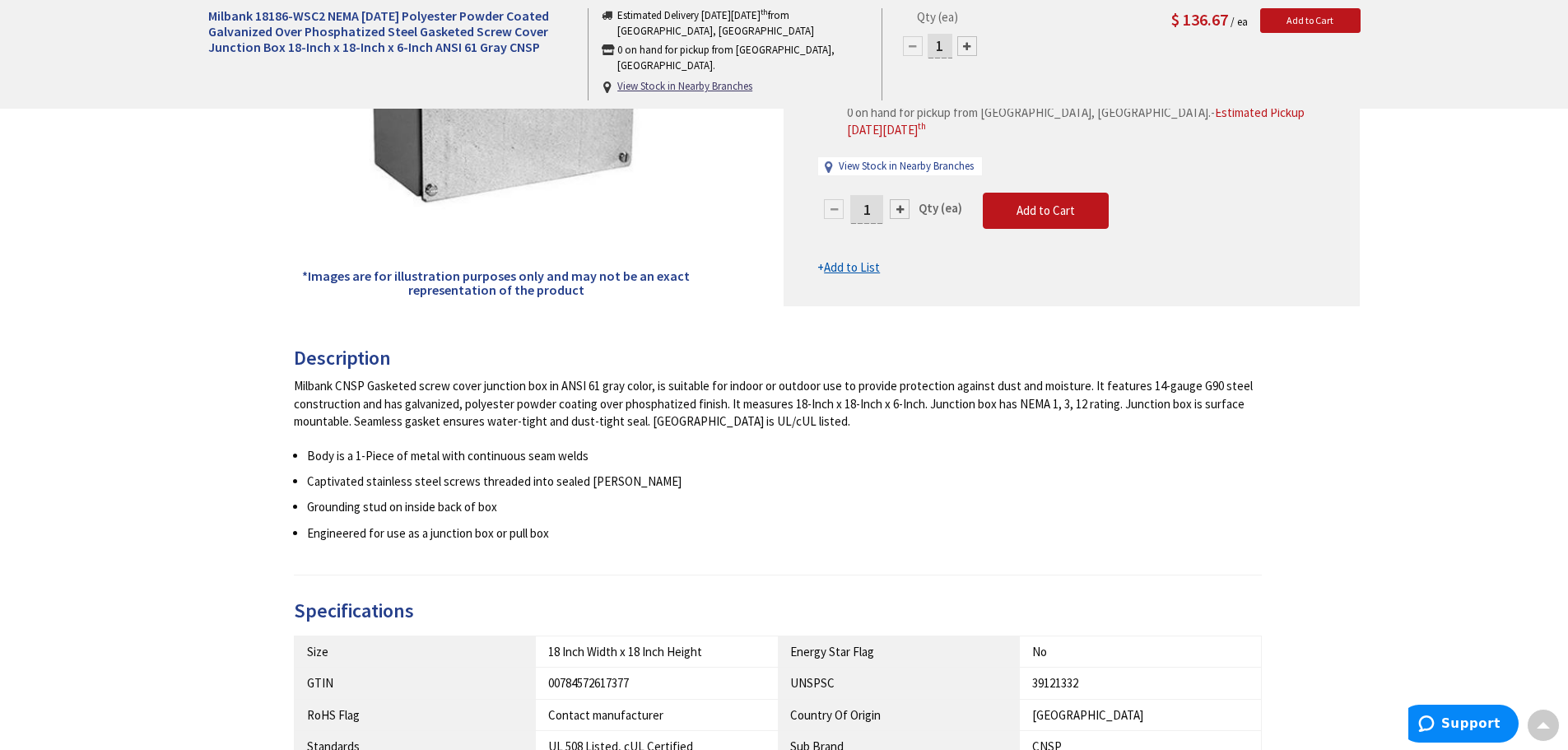
drag, startPoint x: 1190, startPoint y: 413, endPoint x: 1220, endPoint y: 420, distance: 30.8
click at [1220, 420] on div "Milbank CNSP Gasketed screw cover junction box in ANSI 61 gray color, is suitab…" at bounding box center [778, 404] width 969 height 53
click at [465, 369] on h3 "Description" at bounding box center [778, 358] width 969 height 21
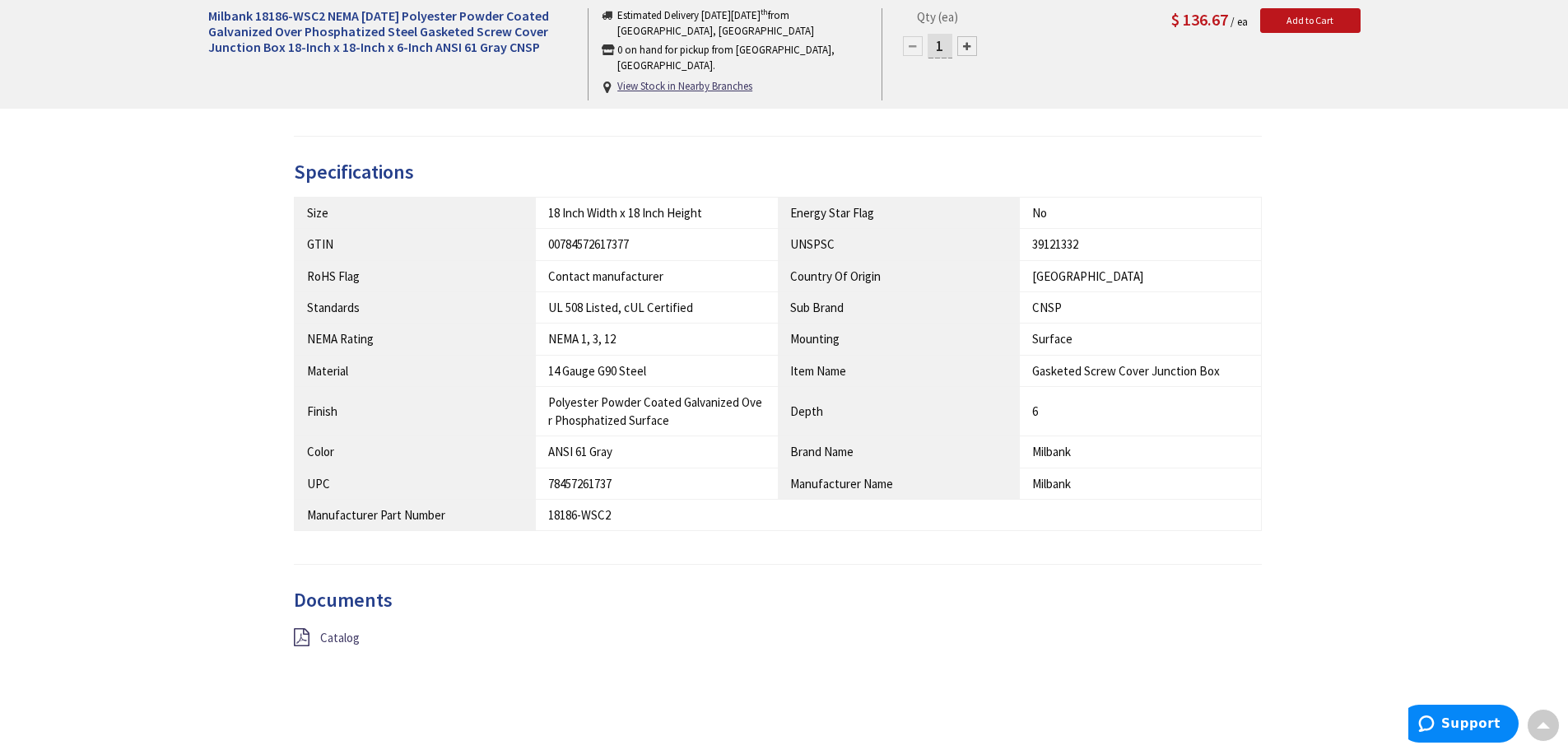
scroll to position [1071, 0]
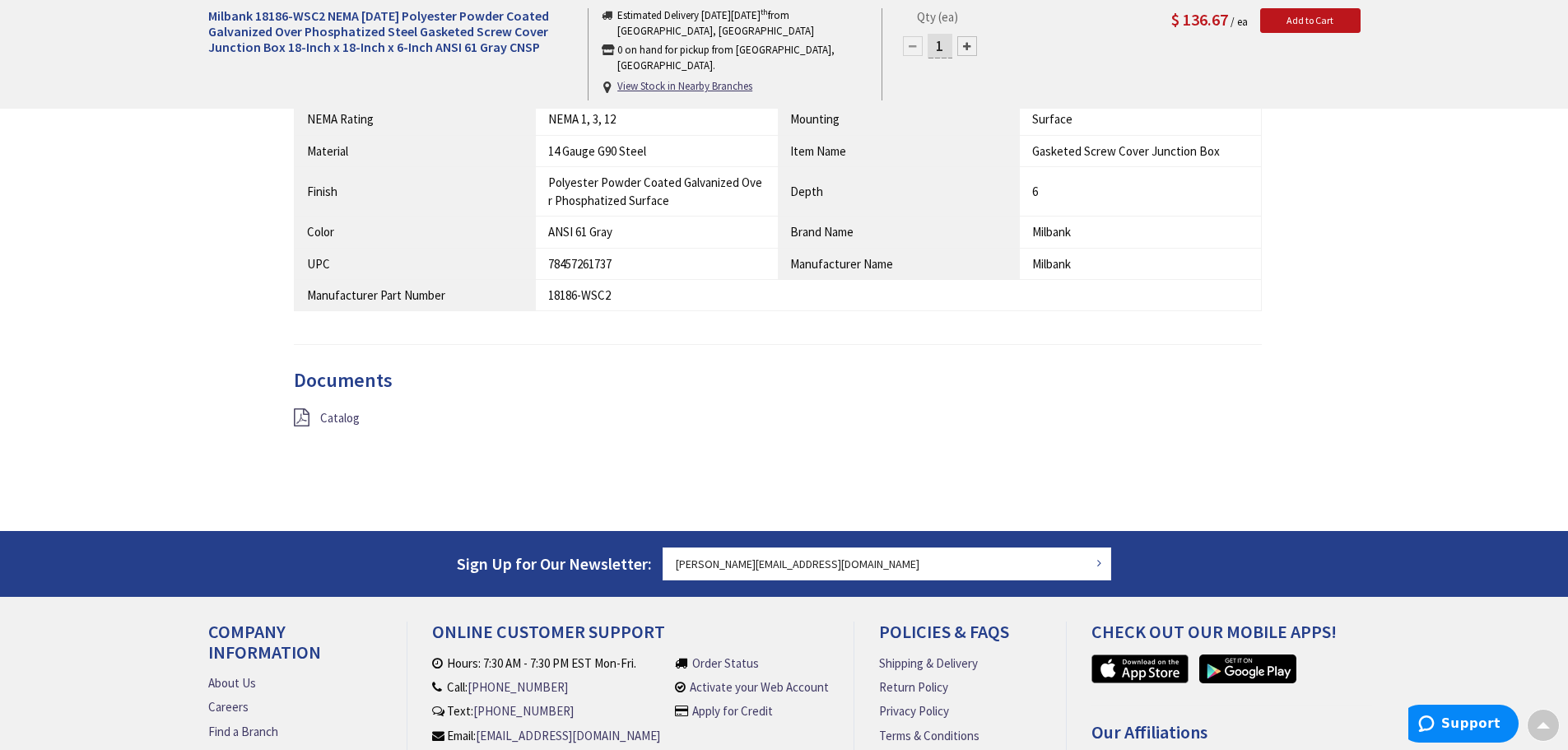
click at [297, 418] on icon at bounding box center [302, 417] width 16 height 18
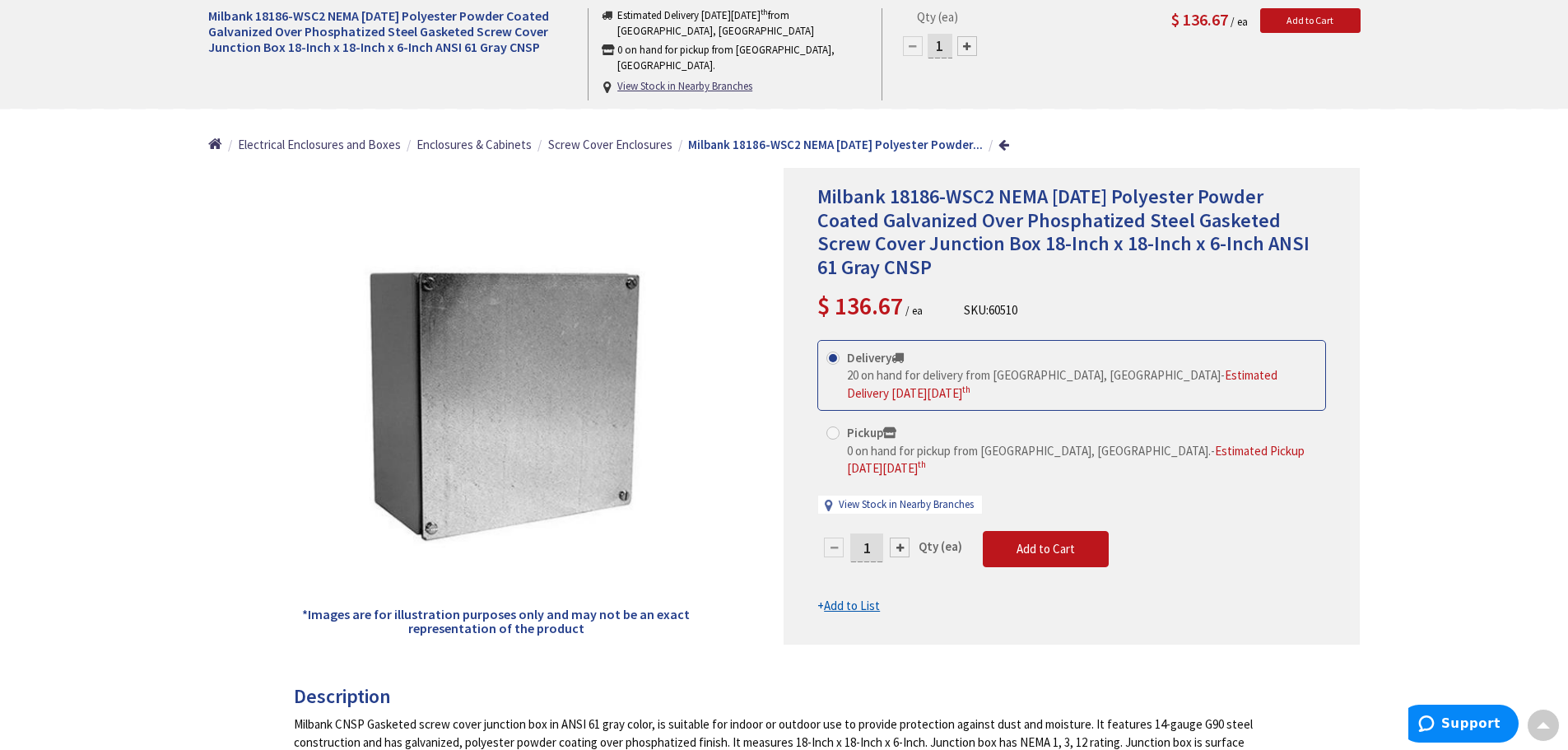
scroll to position [0, 0]
